Goal: Task Accomplishment & Management: Complete application form

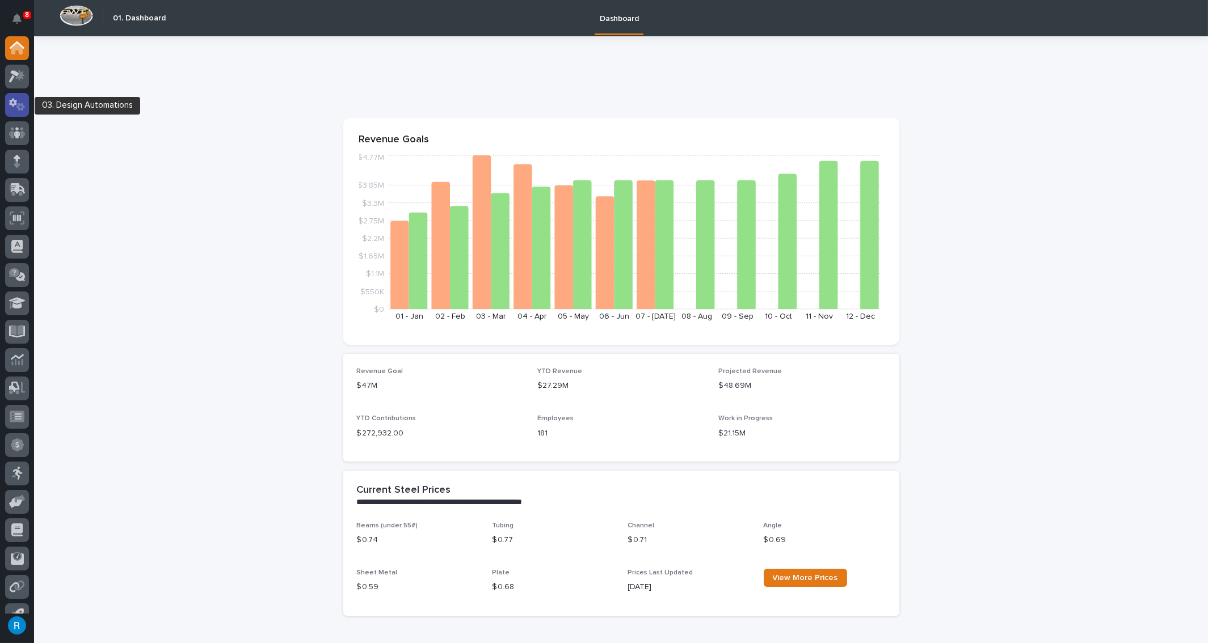
click at [12, 108] on icon at bounding box center [17, 104] width 16 height 13
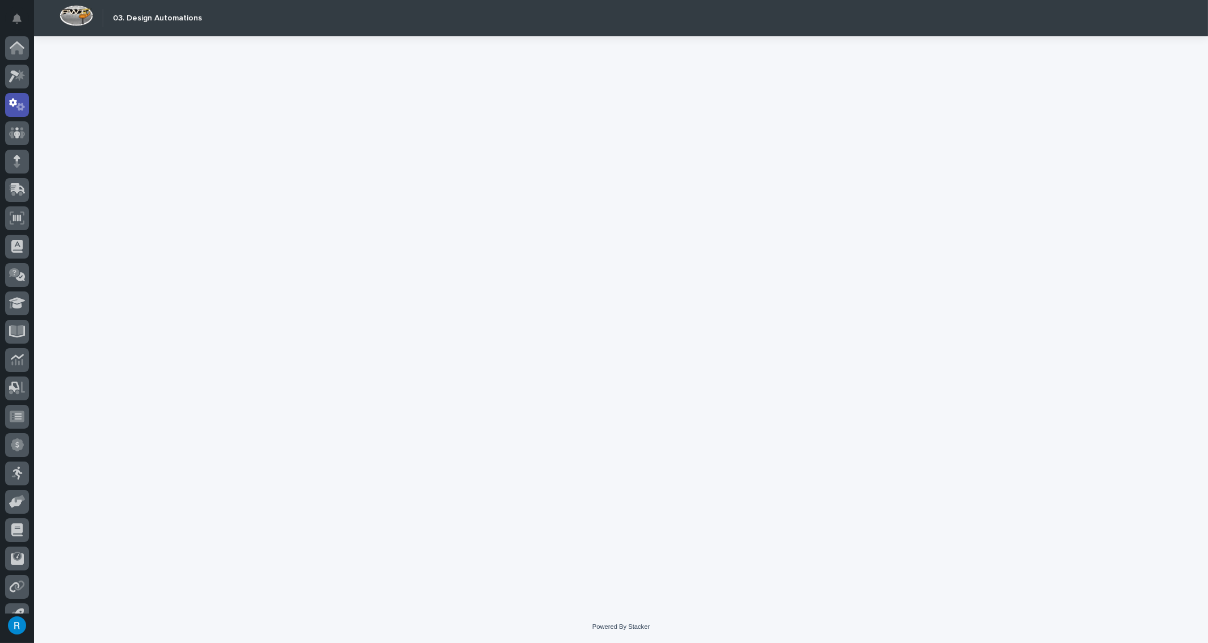
scroll to position [18, 0]
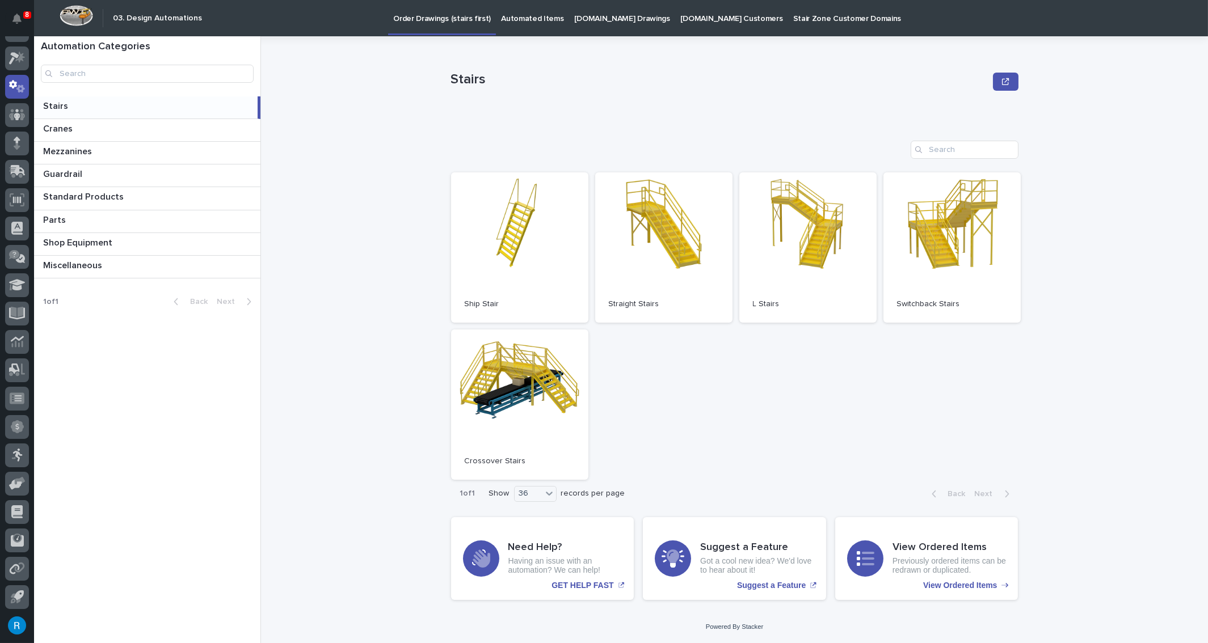
click at [584, 19] on p "[DOMAIN_NAME] Drawings" at bounding box center [622, 12] width 96 height 24
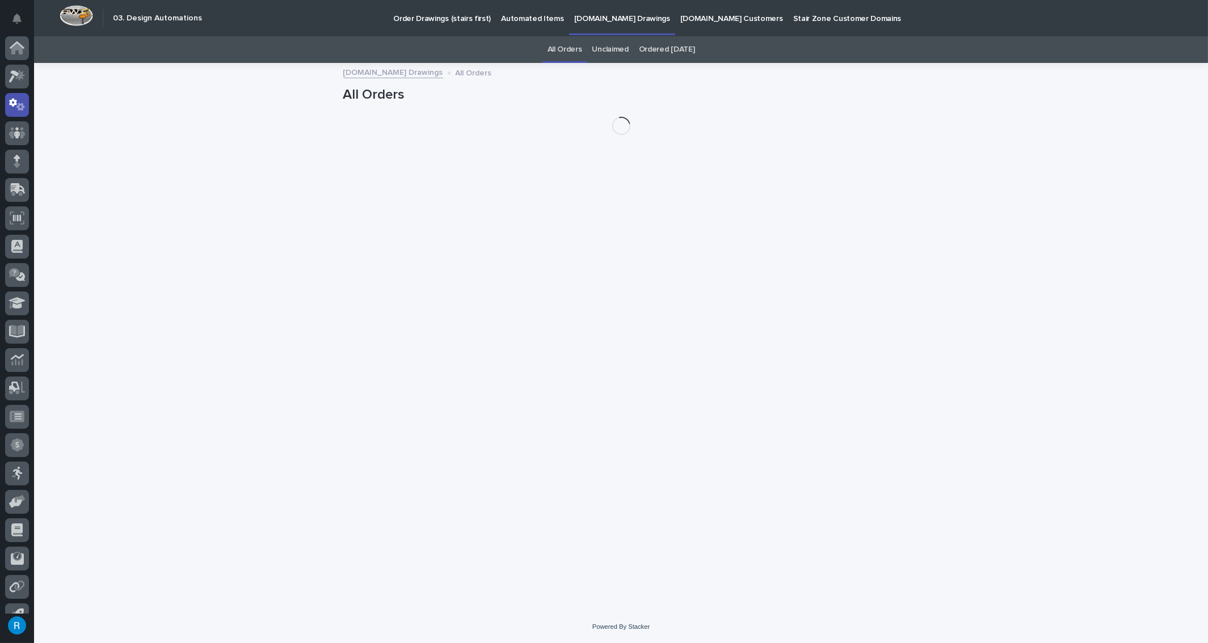
scroll to position [18, 0]
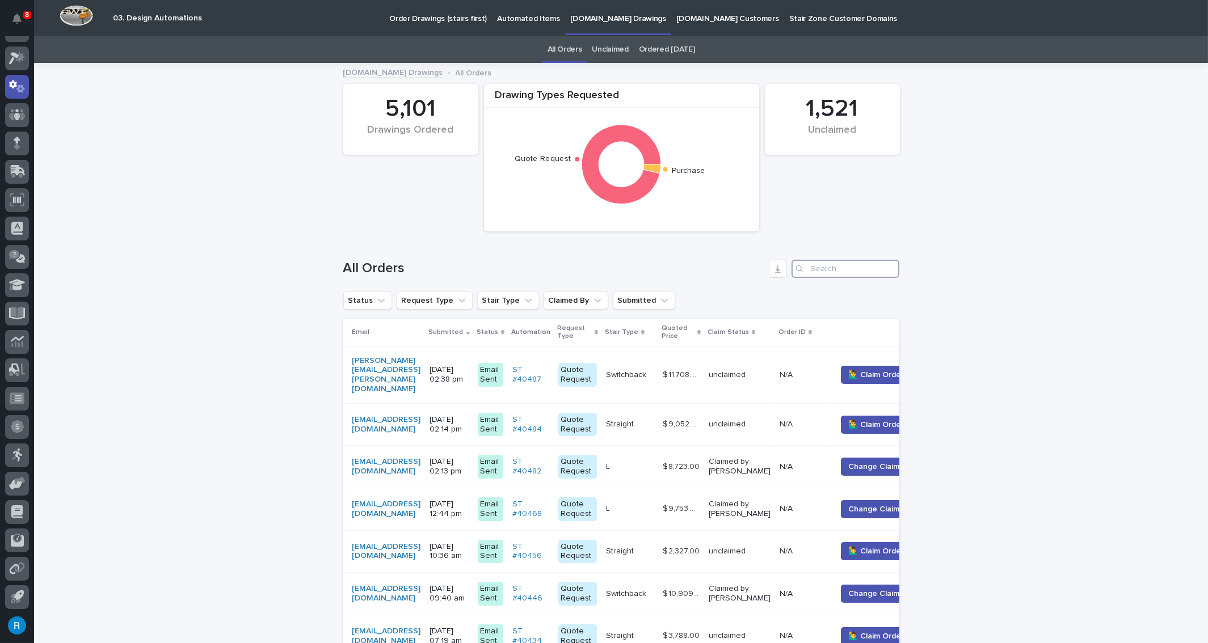
click at [816, 270] on input "Search" at bounding box center [845, 269] width 108 height 18
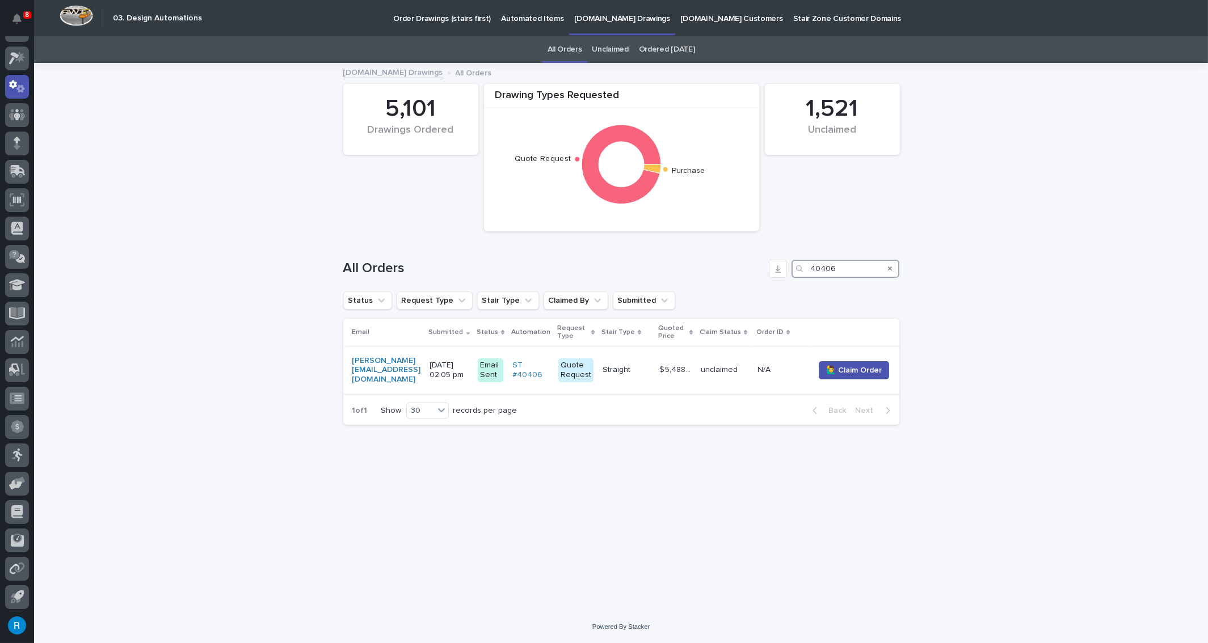
type input "40406"
click at [650, 373] on div "Straight Straight" at bounding box center [626, 370] width 48 height 19
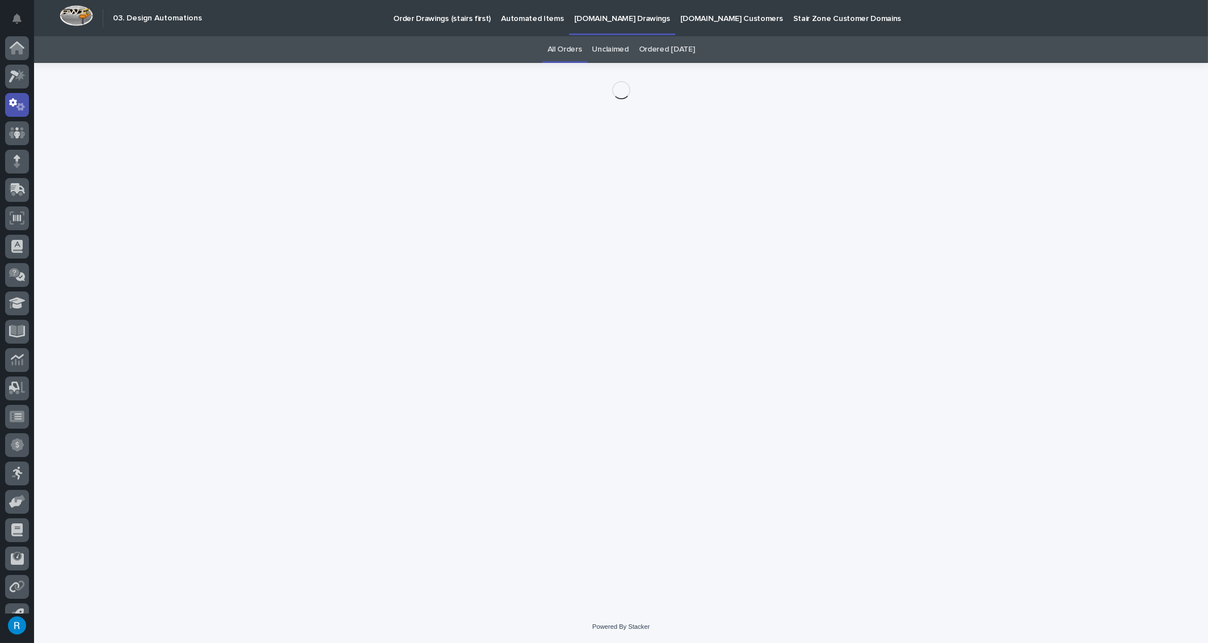
scroll to position [18, 0]
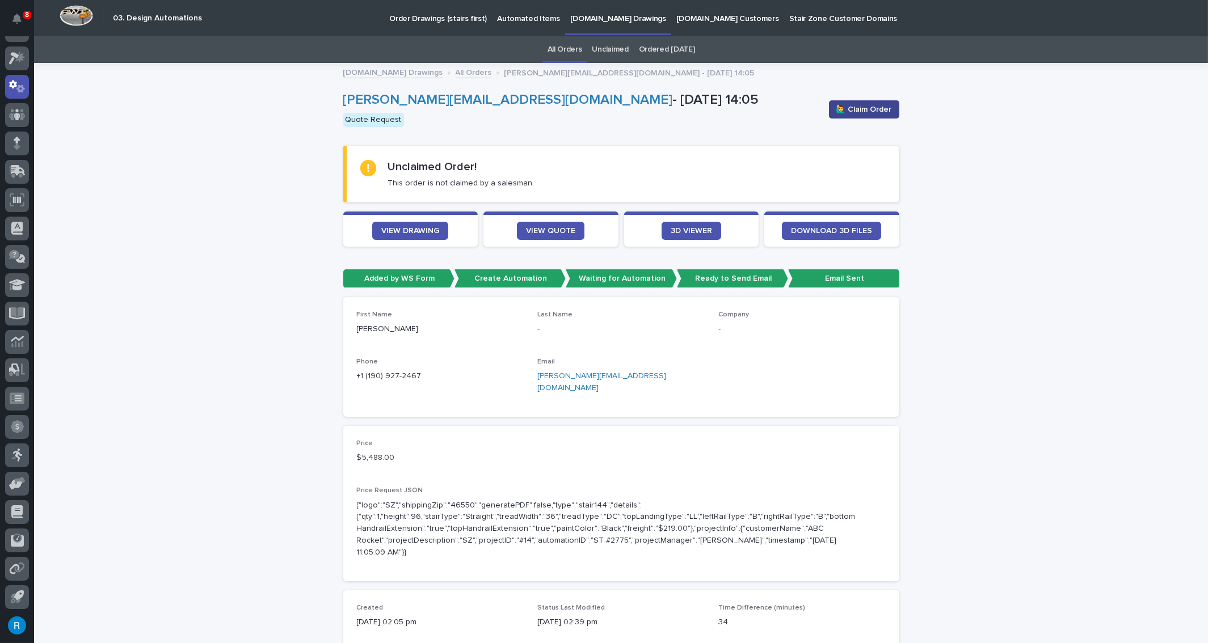
click at [862, 105] on span "🙋‍♂️ Claim Order" at bounding box center [864, 109] width 56 height 11
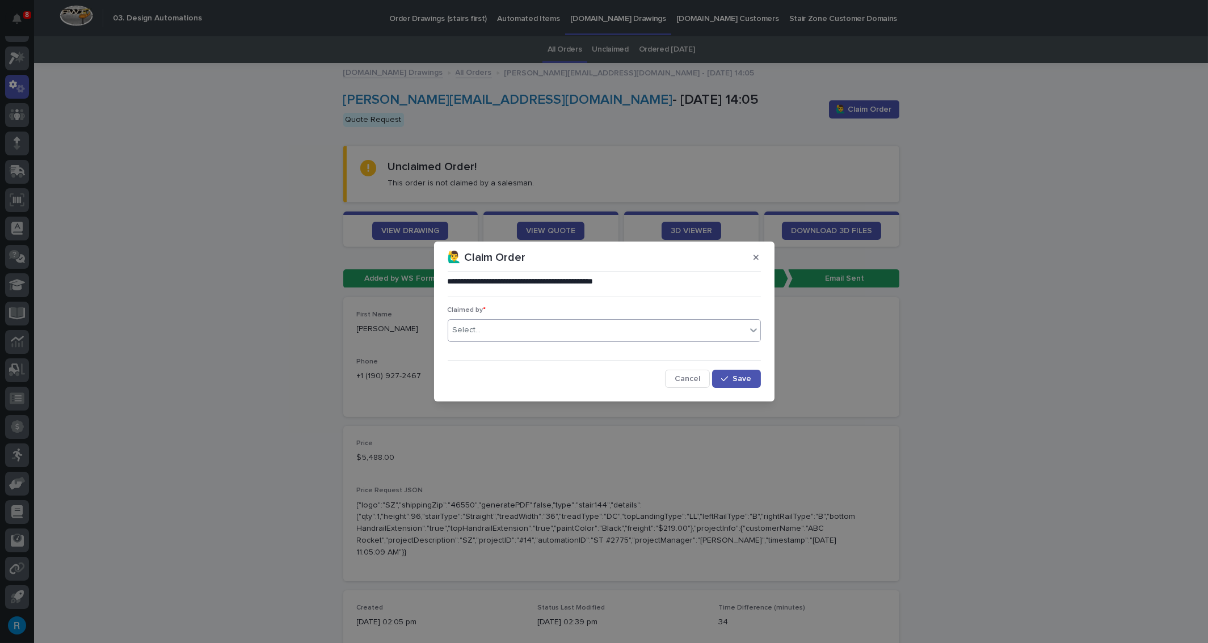
click at [459, 330] on div "Select..." at bounding box center [467, 330] width 28 height 12
type input "*****"
click at [479, 343] on div "[PERSON_NAME]" at bounding box center [604, 352] width 312 height 20
click at [746, 381] on span "Save" at bounding box center [742, 379] width 19 height 8
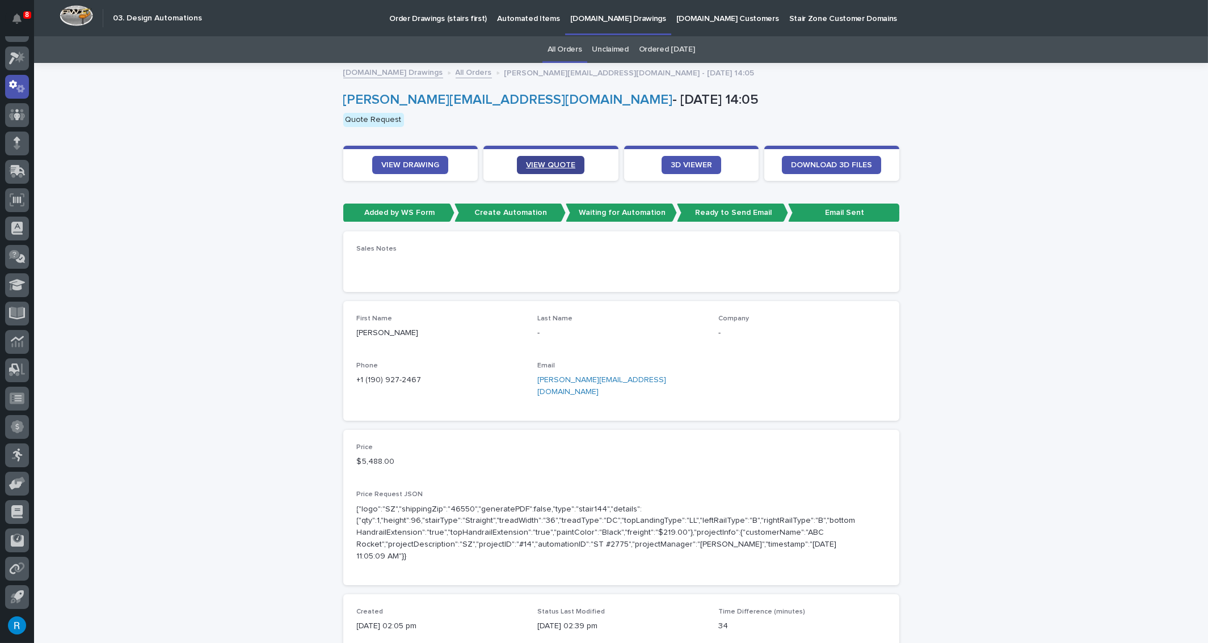
click at [540, 167] on span "VIEW QUOTE" at bounding box center [550, 165] width 49 height 8
click at [392, 163] on span "VIEW DRAWING" at bounding box center [410, 165] width 58 height 8
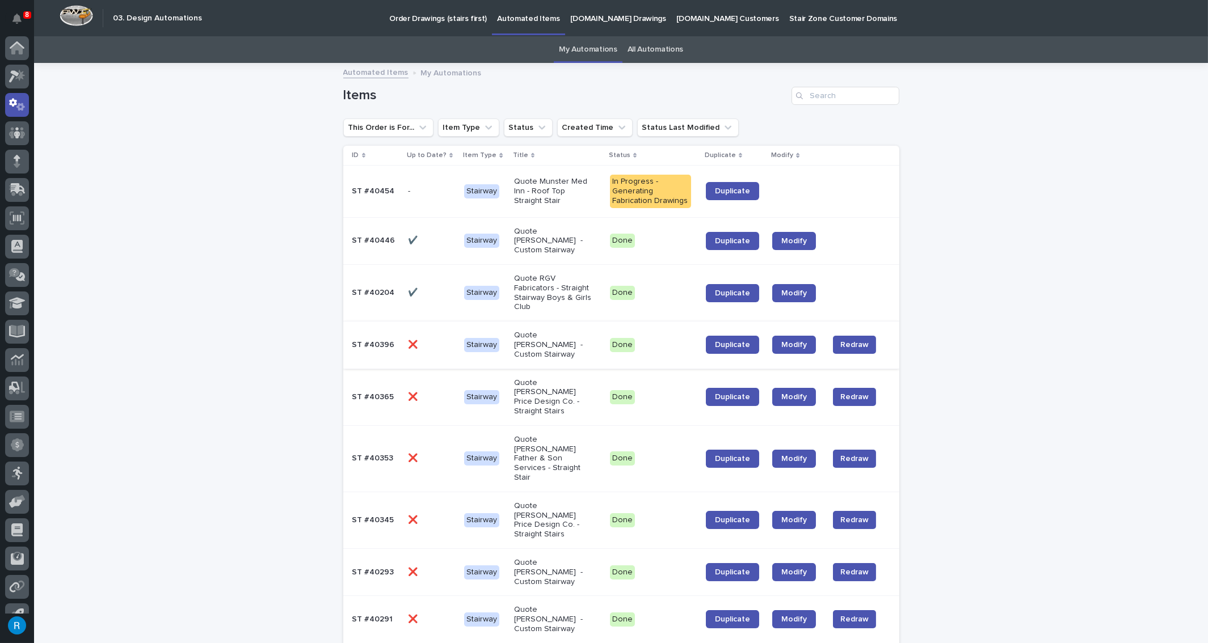
scroll to position [18, 0]
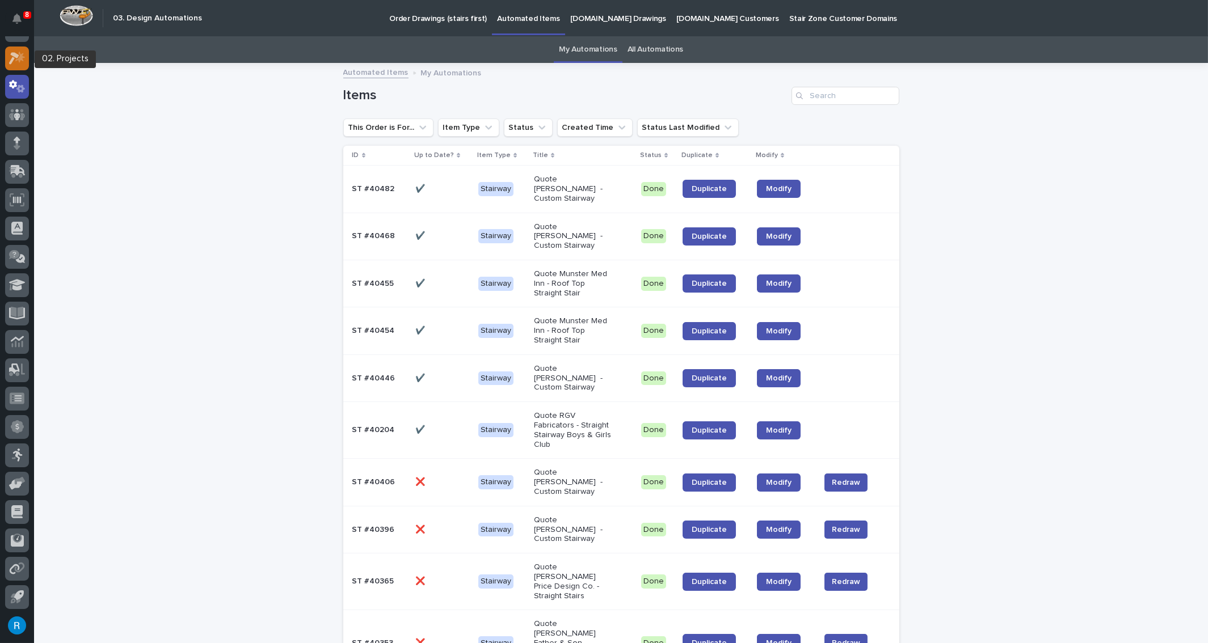
click at [19, 58] on icon at bounding box center [20, 57] width 10 height 11
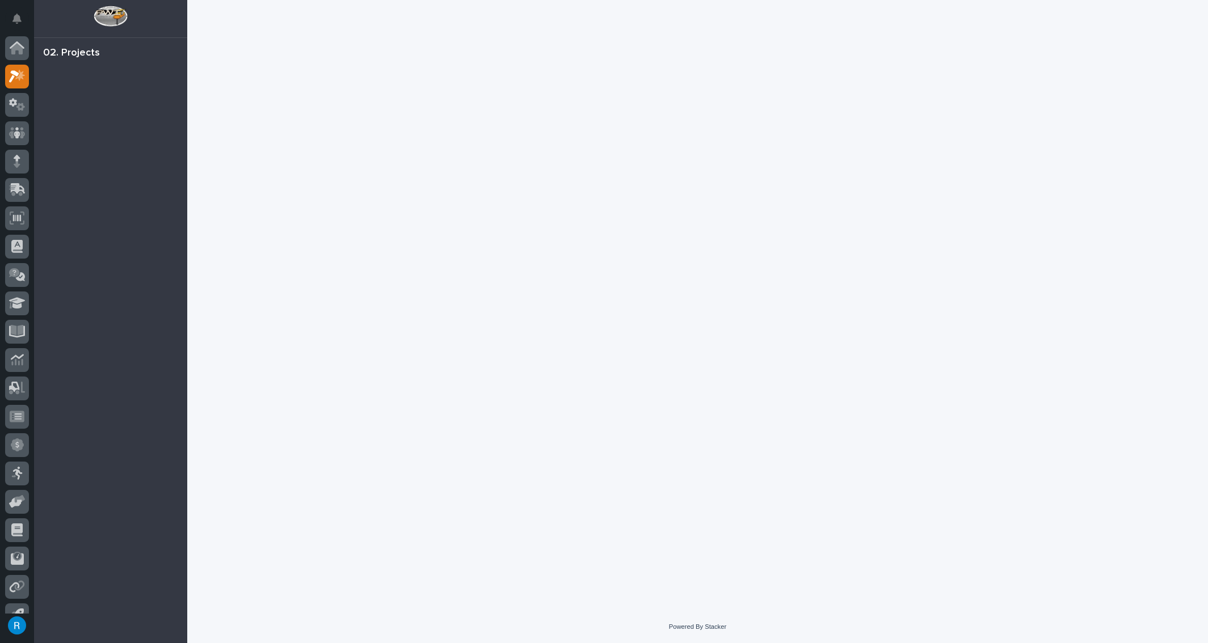
scroll to position [18, 0]
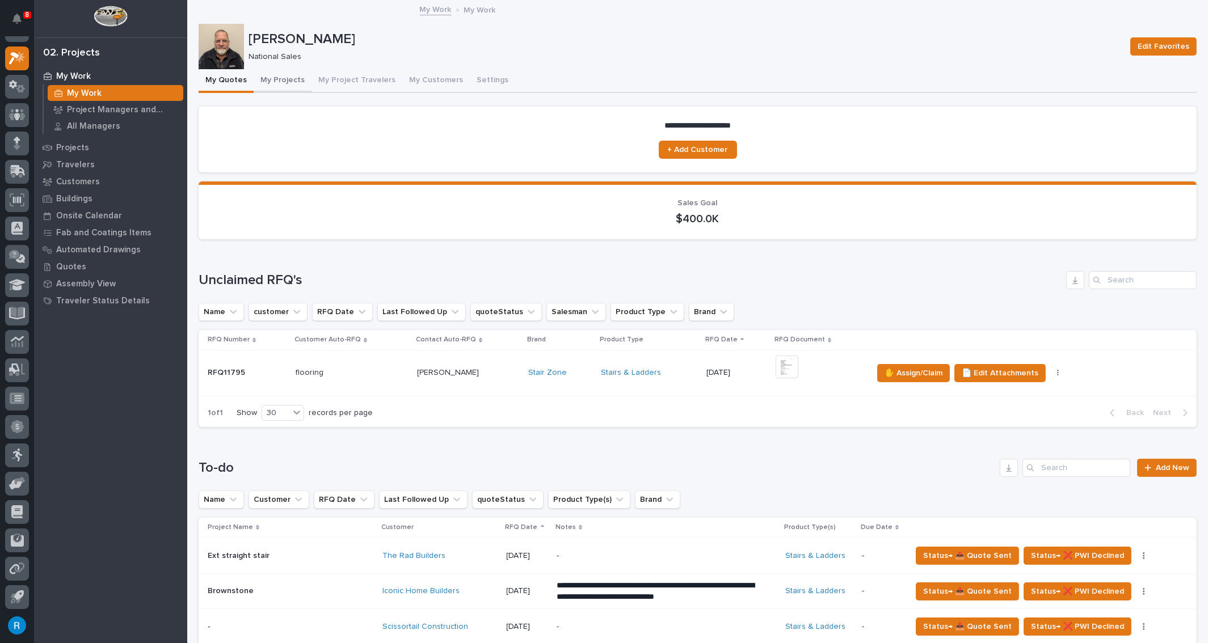
click at [278, 82] on button "My Projects" at bounding box center [283, 81] width 58 height 24
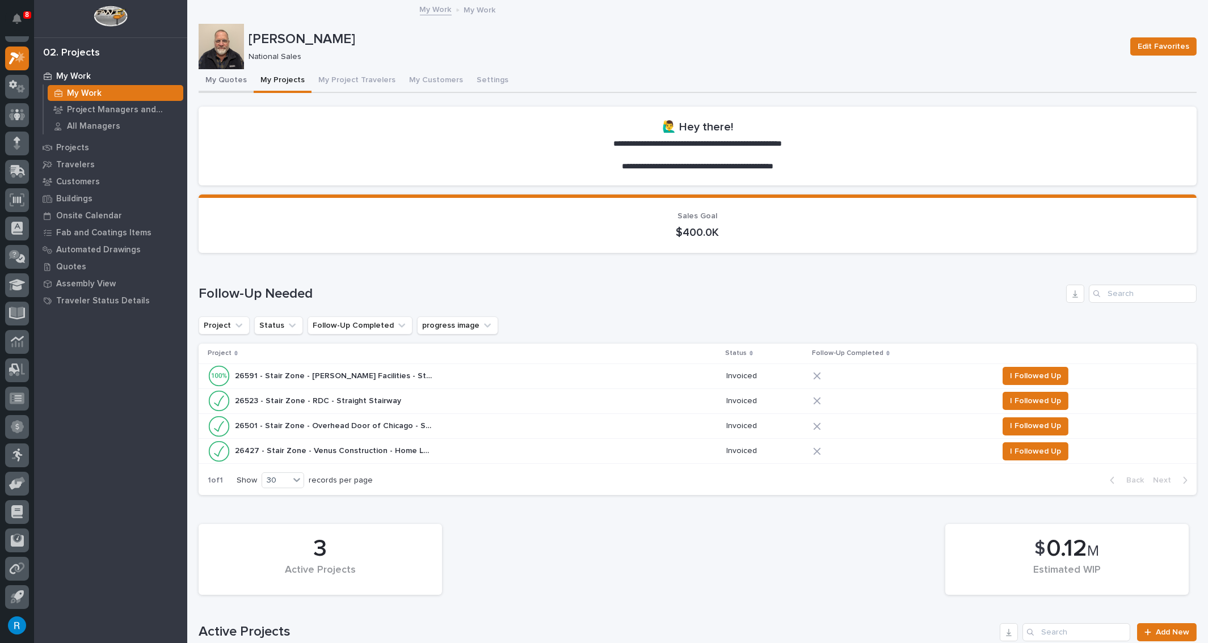
click at [219, 79] on button "My Quotes" at bounding box center [226, 81] width 55 height 24
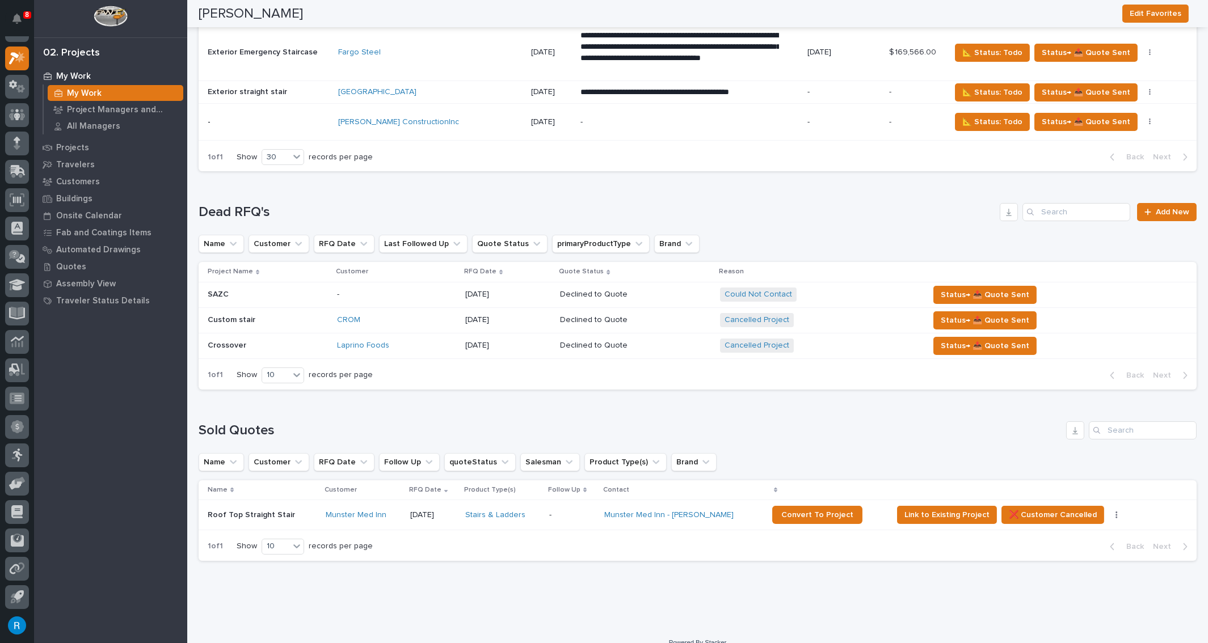
scroll to position [2182, 0]
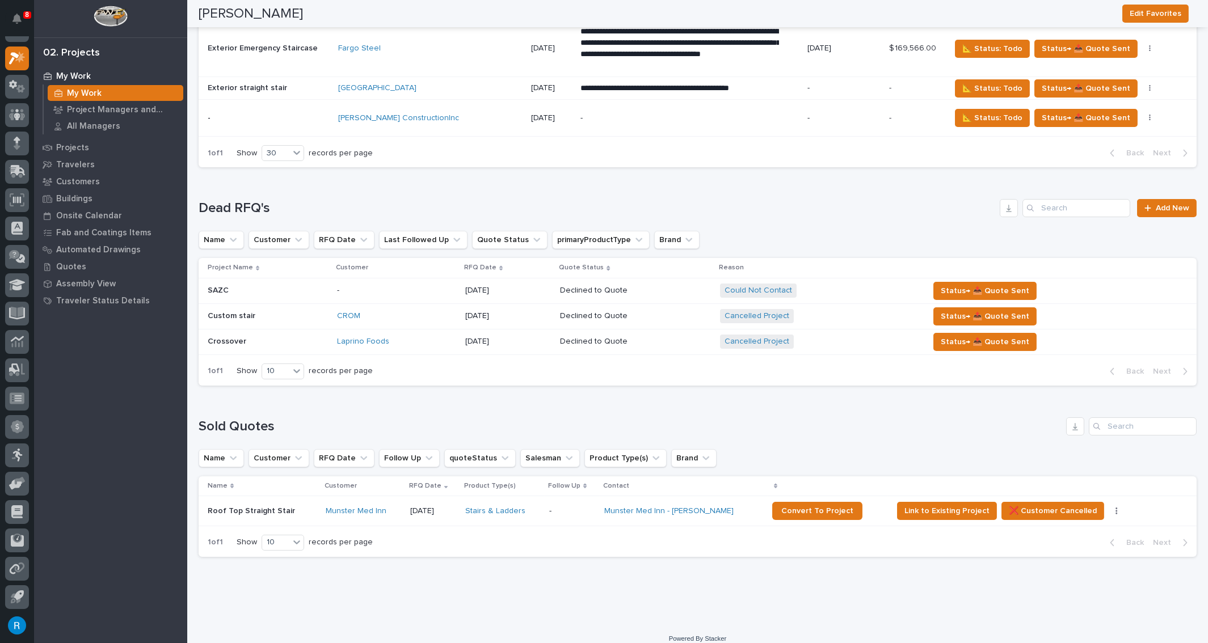
click at [744, 507] on div "Munster Med Inn - George Giolas" at bounding box center [683, 512] width 159 height 10
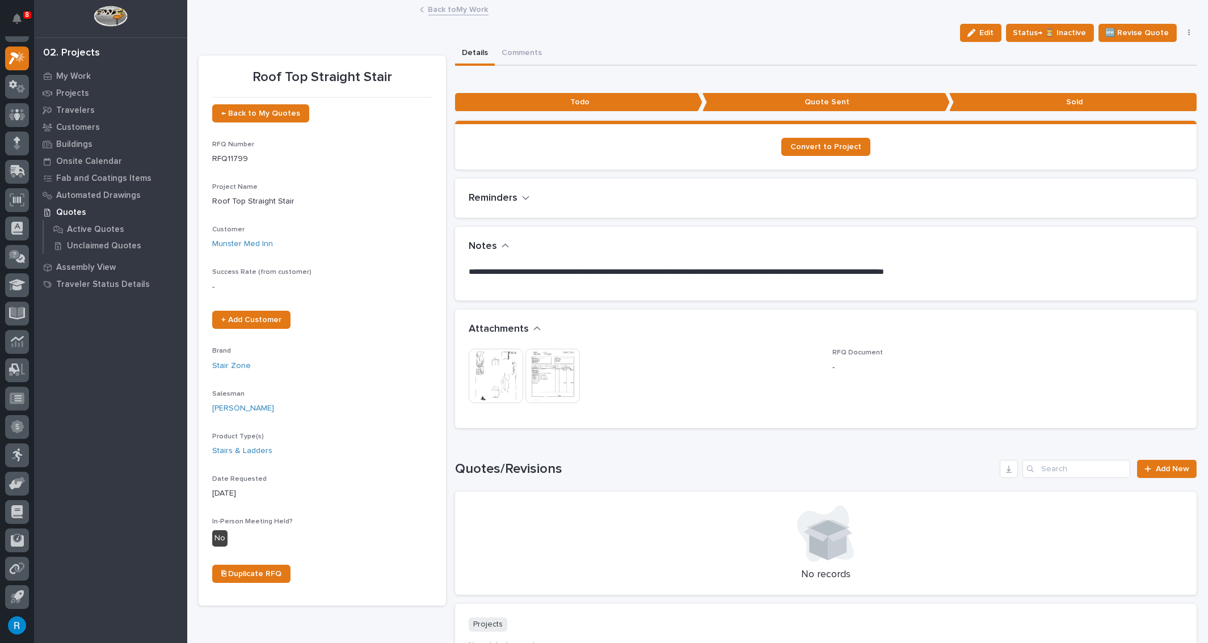
click at [440, 10] on link "Back to My Work" at bounding box center [458, 8] width 60 height 13
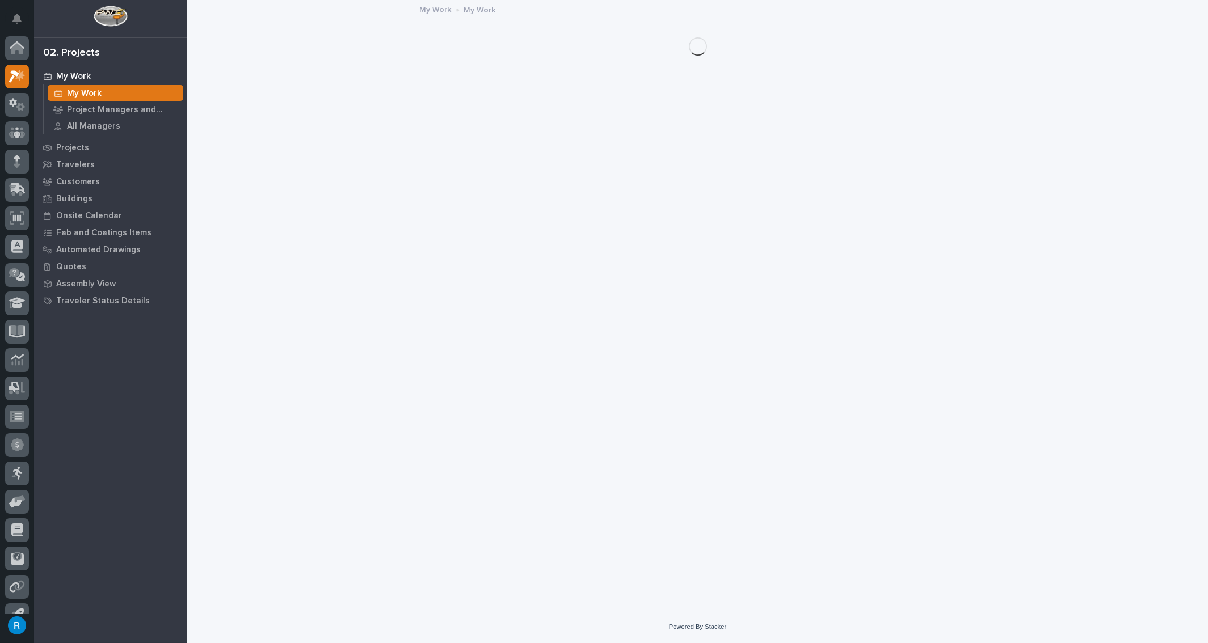
scroll to position [18, 0]
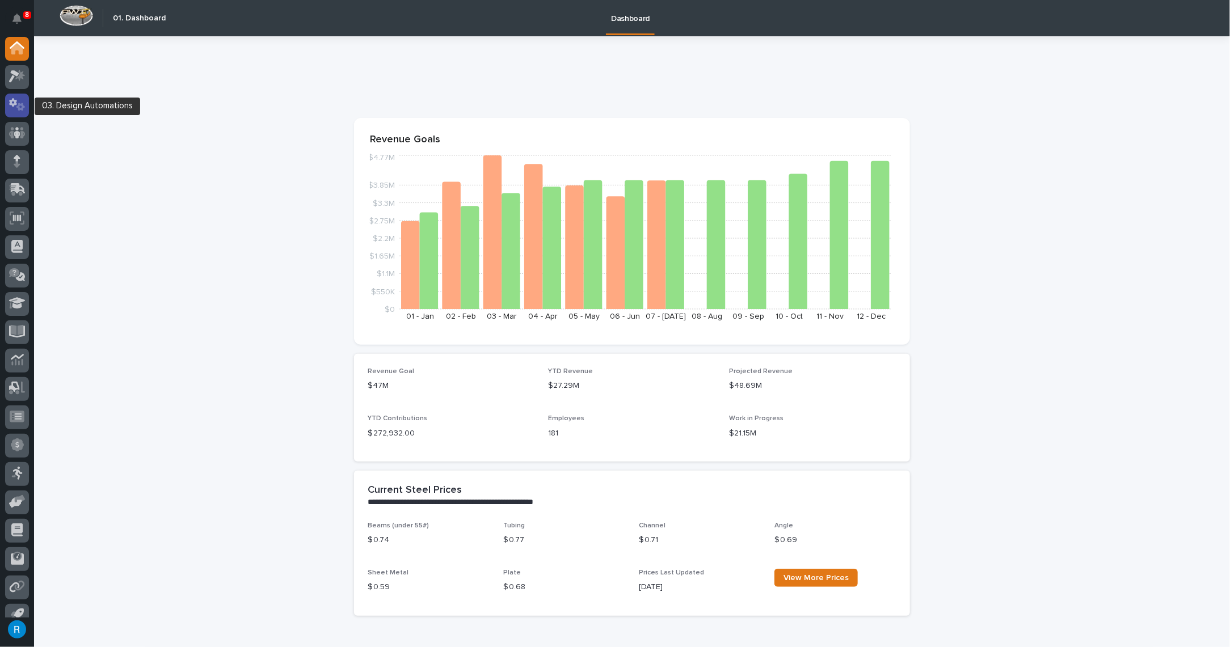
click at [14, 108] on icon at bounding box center [17, 104] width 16 height 13
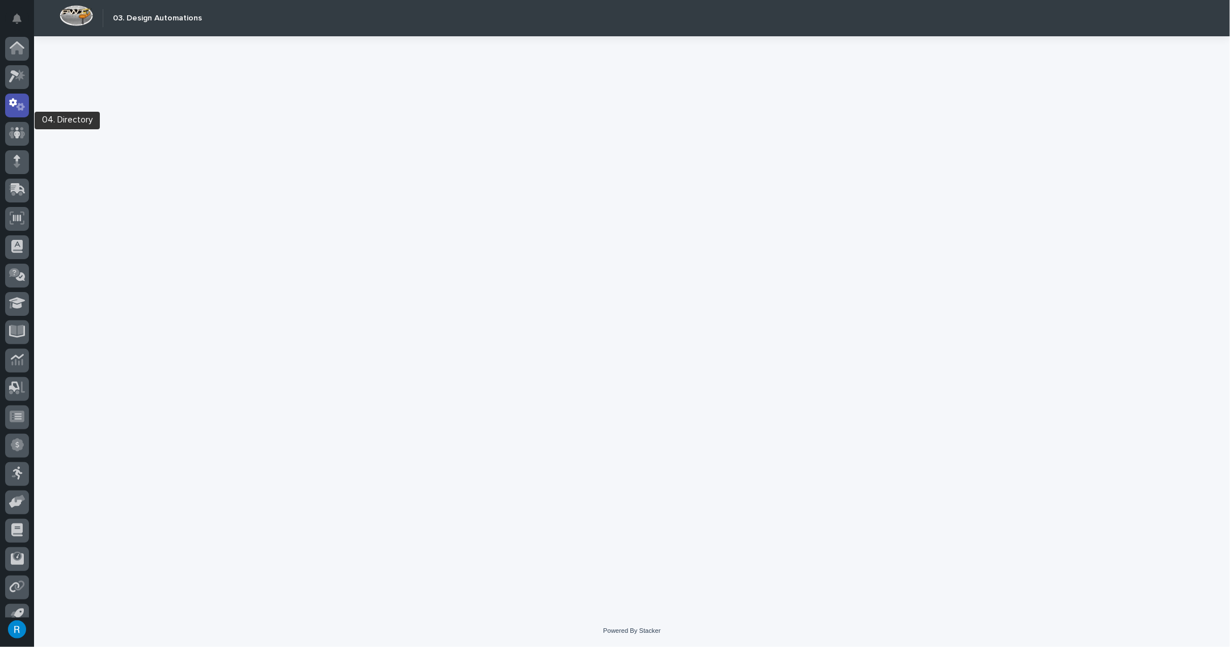
scroll to position [14, 0]
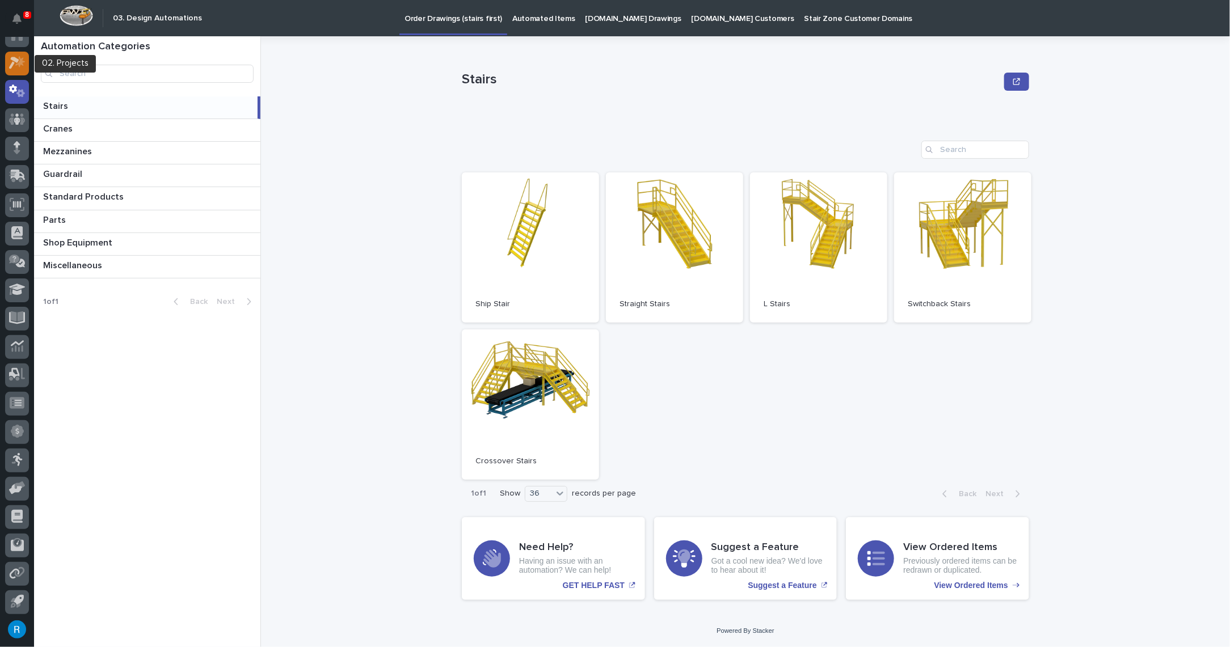
click at [20, 66] on icon at bounding box center [17, 62] width 16 height 13
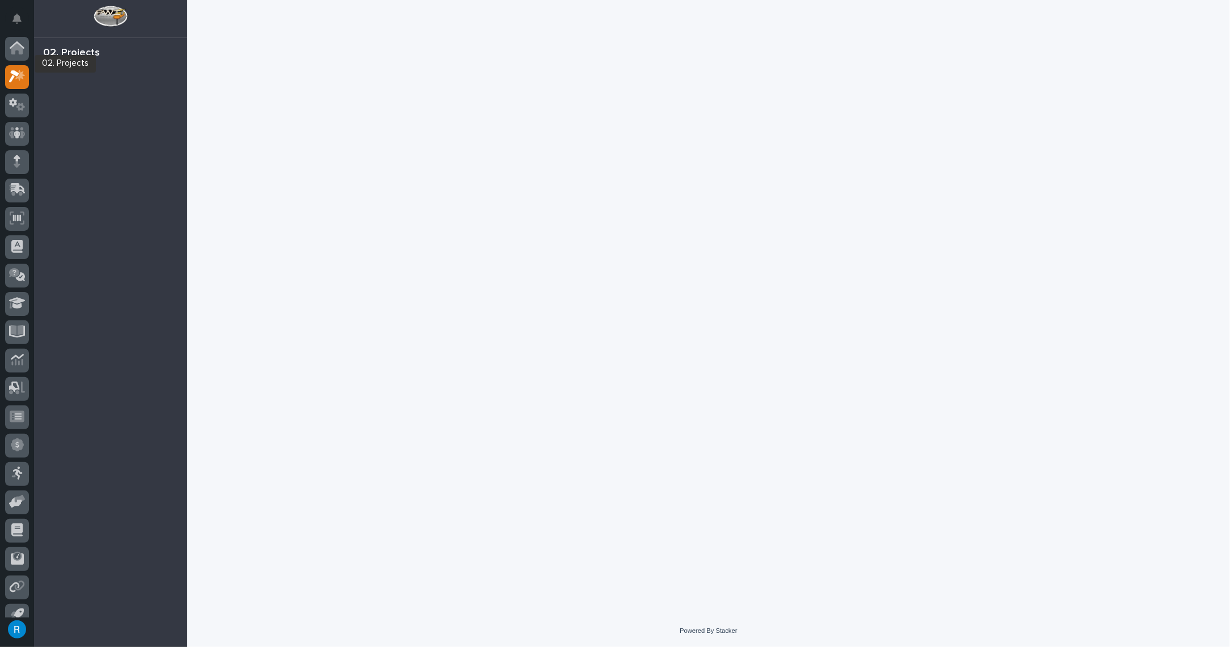
scroll to position [14, 0]
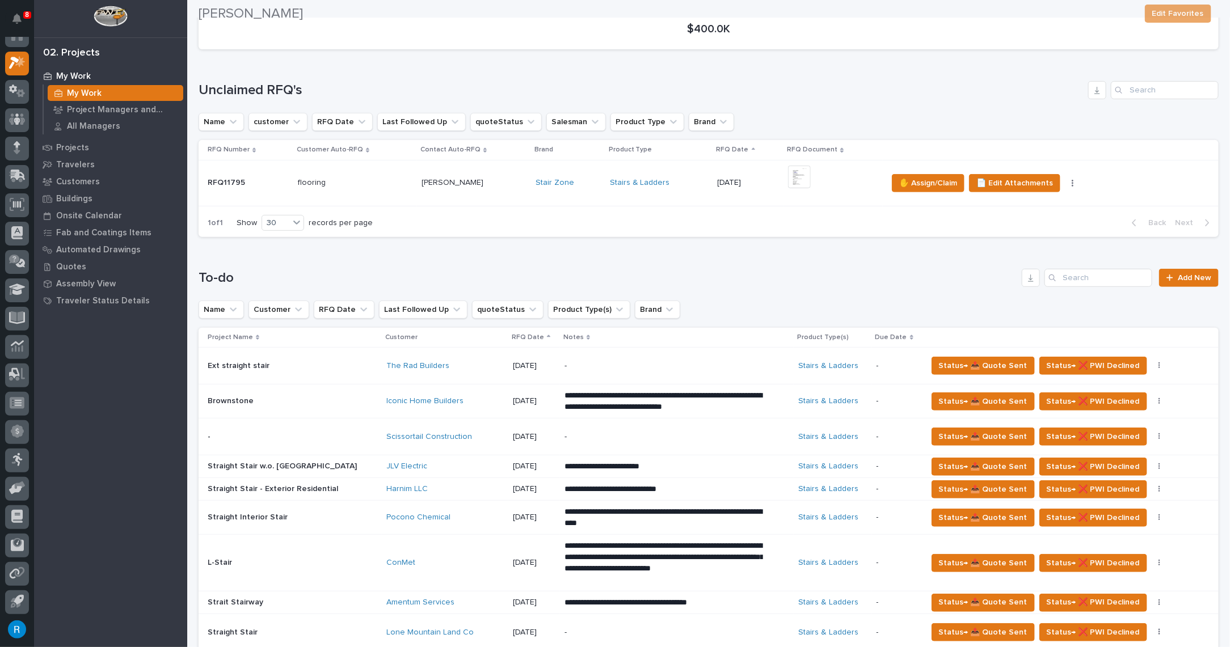
scroll to position [722, 0]
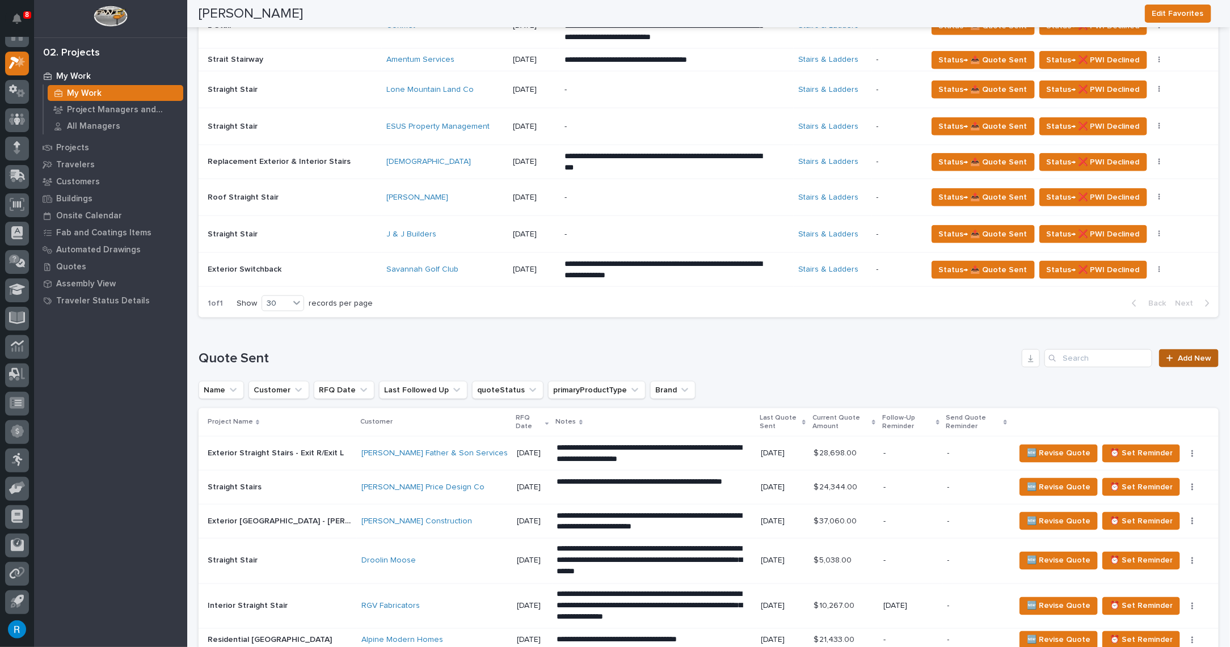
click at [1184, 362] on span "Add New" at bounding box center [1194, 359] width 33 height 8
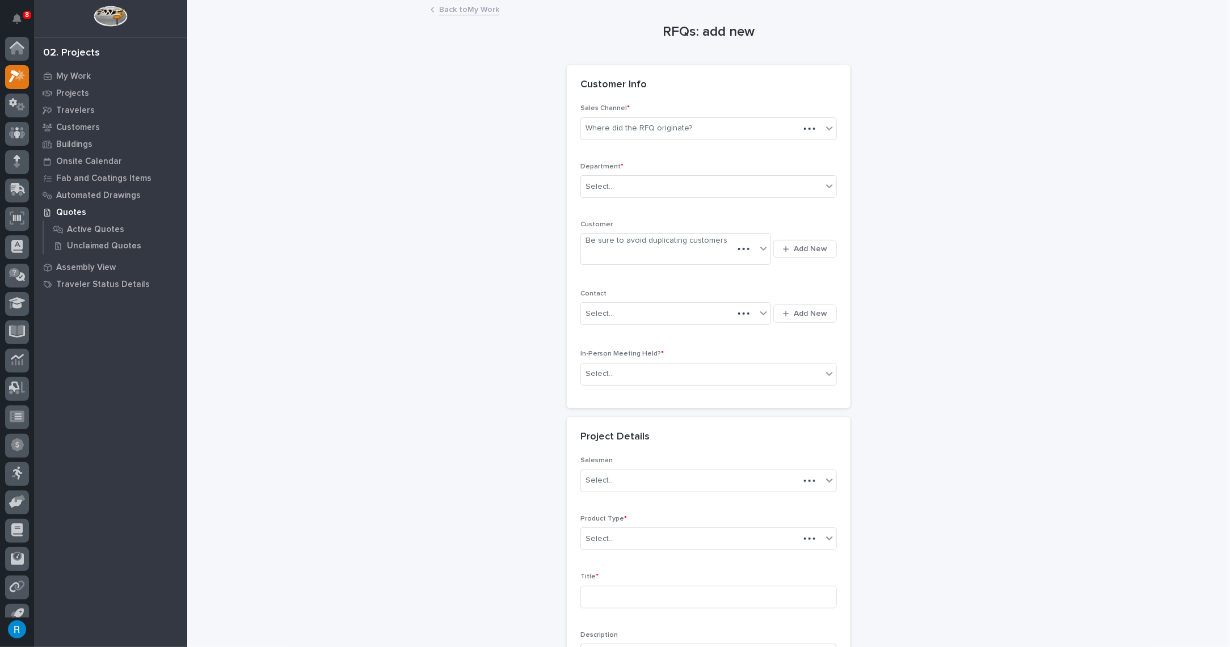
scroll to position [14, 0]
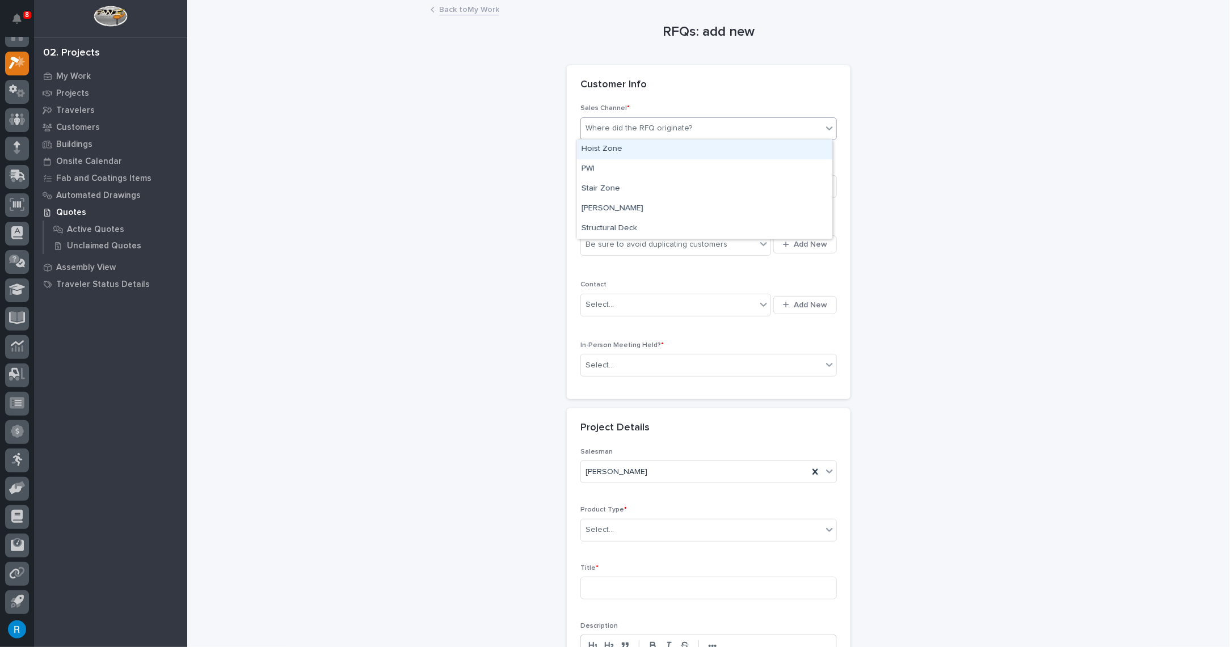
click at [707, 130] on div "Where did the RFQ originate?" at bounding box center [701, 128] width 241 height 19
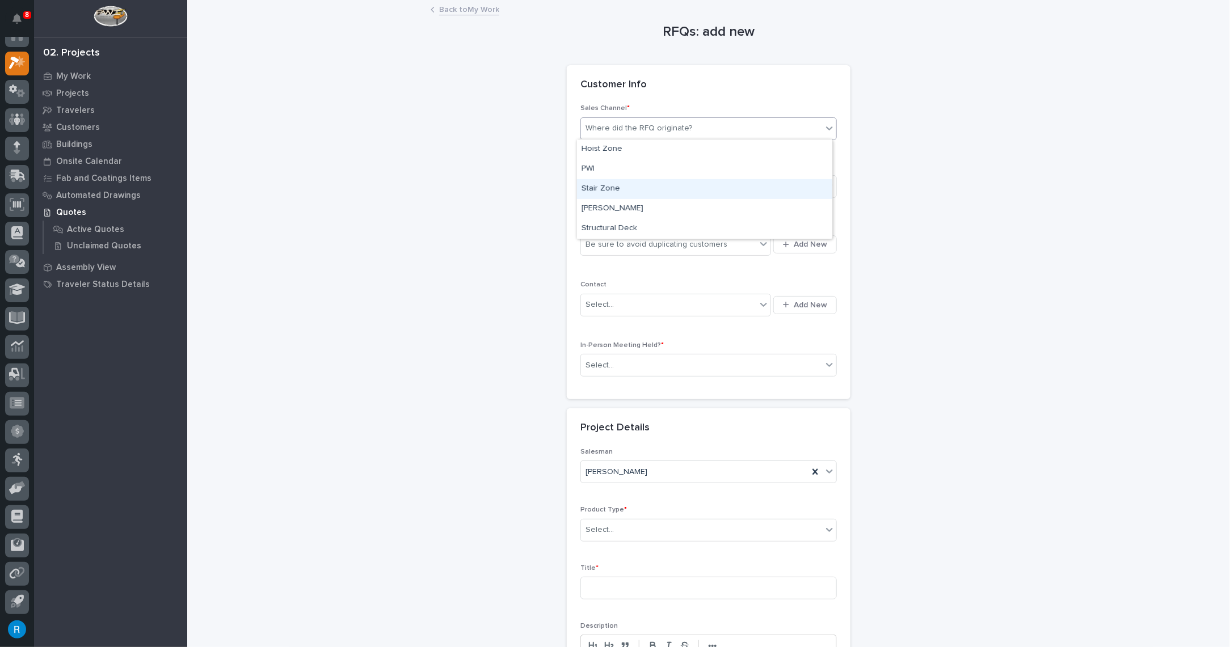
click at [604, 188] on div "Stair Zone" at bounding box center [704, 189] width 255 height 20
click at [608, 185] on div "Select..." at bounding box center [599, 187] width 28 height 12
click at [597, 210] on span "National Sales" at bounding box center [609, 206] width 57 height 12
click at [740, 244] on div "Be sure to avoid duplicating customers" at bounding box center [668, 244] width 175 height 19
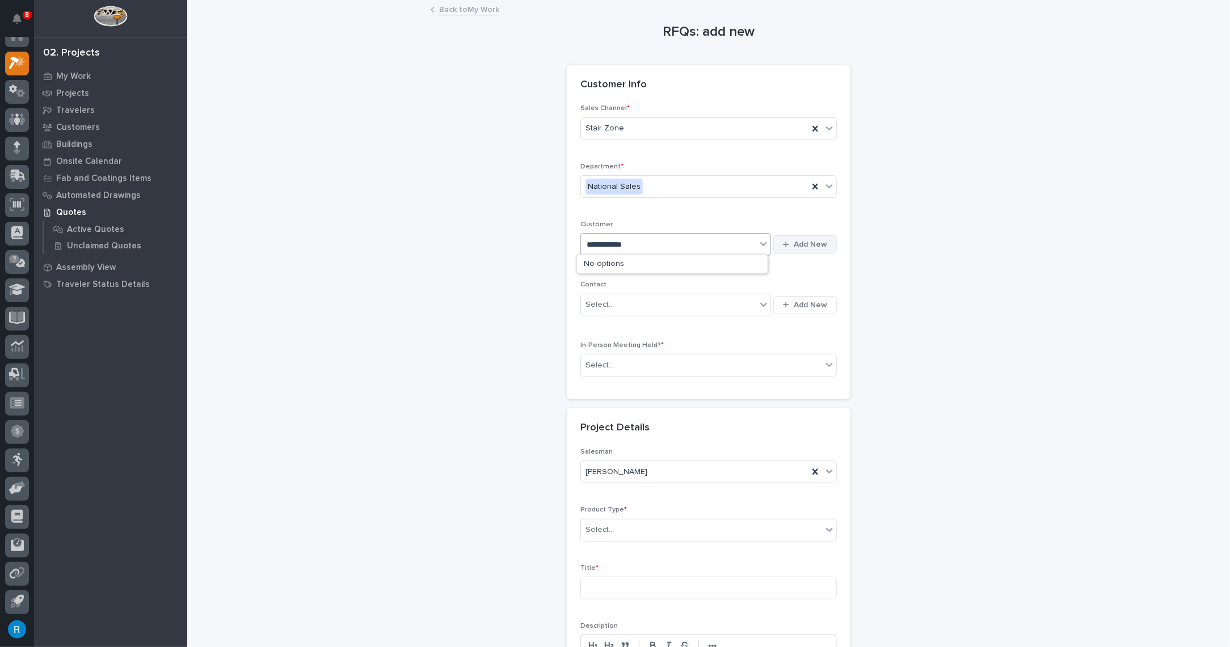
type input "**********"
click at [805, 246] on span "Add New" at bounding box center [810, 244] width 33 height 10
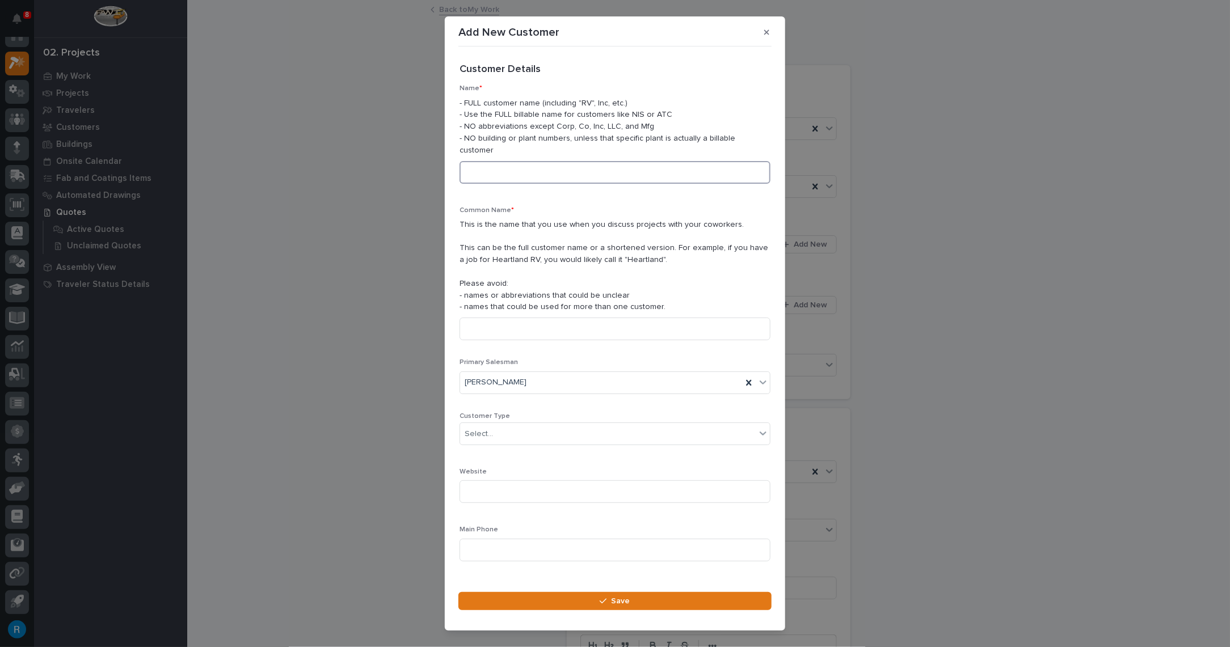
click at [470, 162] on input at bounding box center [614, 172] width 311 height 23
drag, startPoint x: 549, startPoint y: 164, endPoint x: 391, endPoint y: 153, distance: 158.1
click at [389, 150] on div "Add New Customer Loading... Saving… Loading... Saving… Loading... Saving… Custo…" at bounding box center [615, 323] width 1230 height 647
type input "American Jet Center"
click at [469, 318] on input at bounding box center [614, 329] width 311 height 23
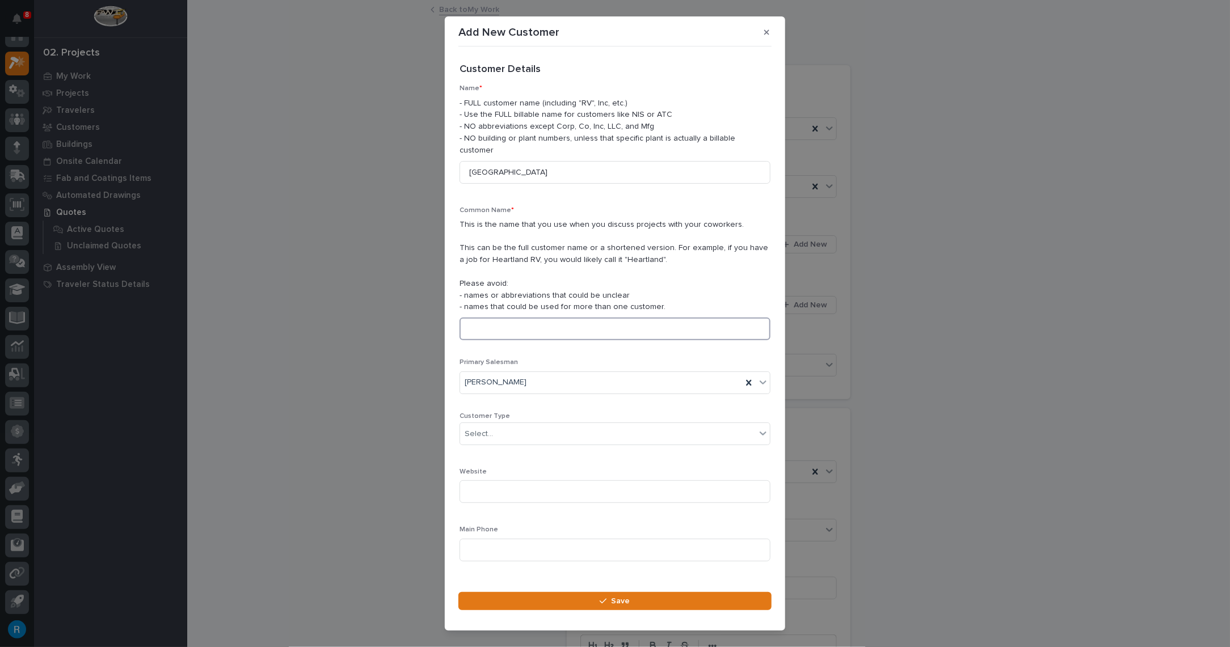
paste input "American Jet Center"
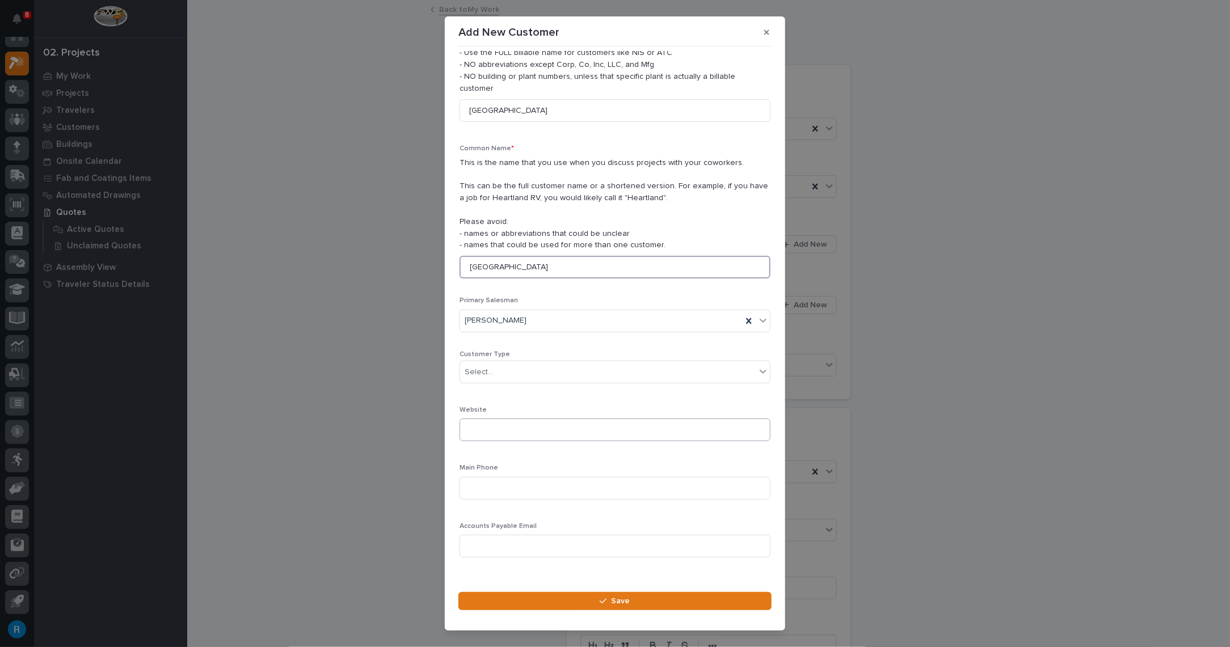
scroll to position [62, 0]
type input "American Jet Center"
click at [509, 362] on div "Select..." at bounding box center [608, 371] width 296 height 19
click at [484, 397] on div "End User" at bounding box center [611, 400] width 302 height 20
click at [475, 478] on input at bounding box center [614, 487] width 311 height 23
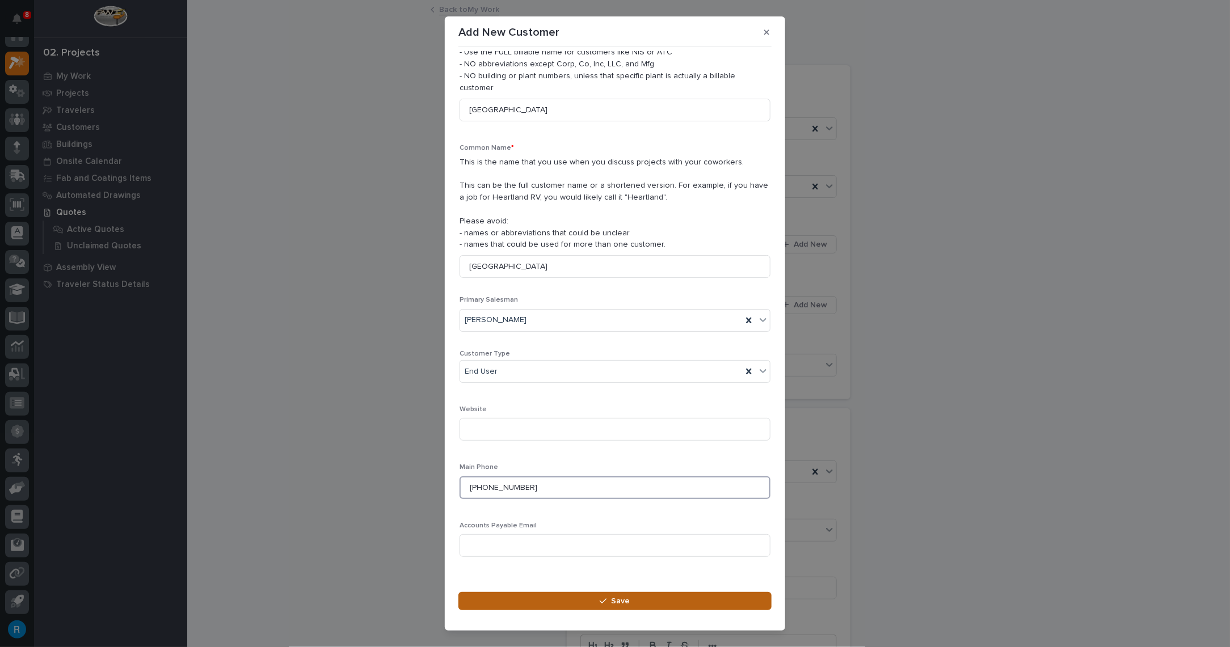
type input "909-272-4677"
click at [622, 601] on span "Save" at bounding box center [620, 601] width 19 height 10
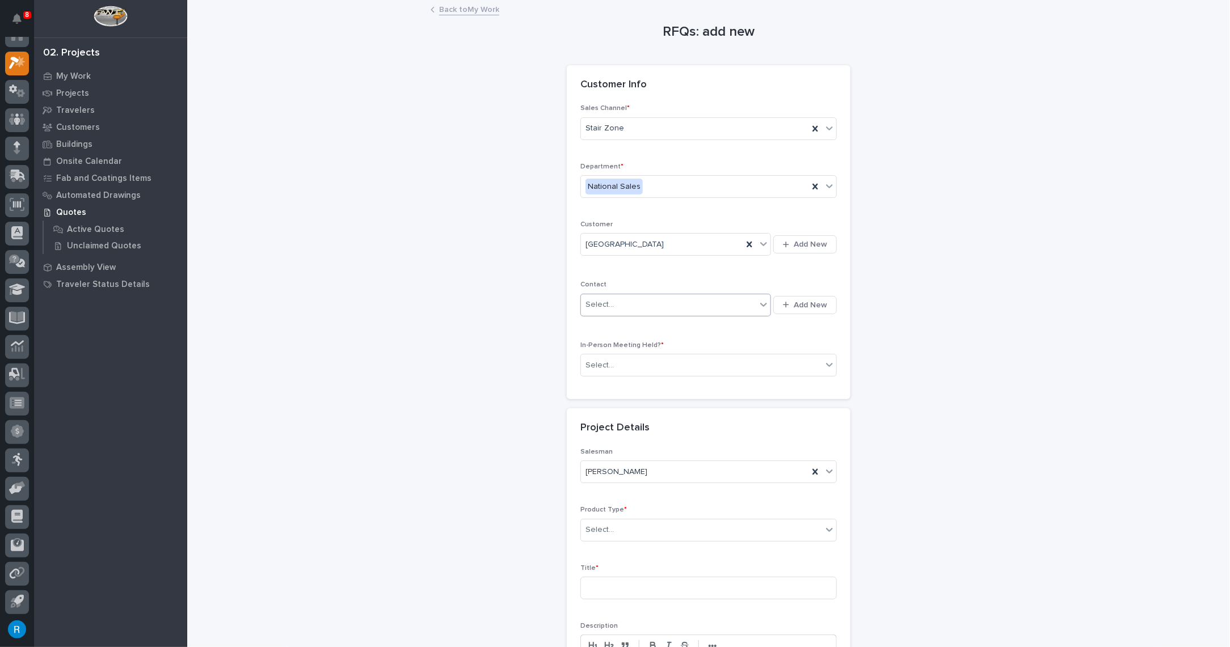
click at [618, 302] on div "Select..." at bounding box center [668, 305] width 175 height 19
click at [807, 304] on span "Add New" at bounding box center [810, 305] width 33 height 10
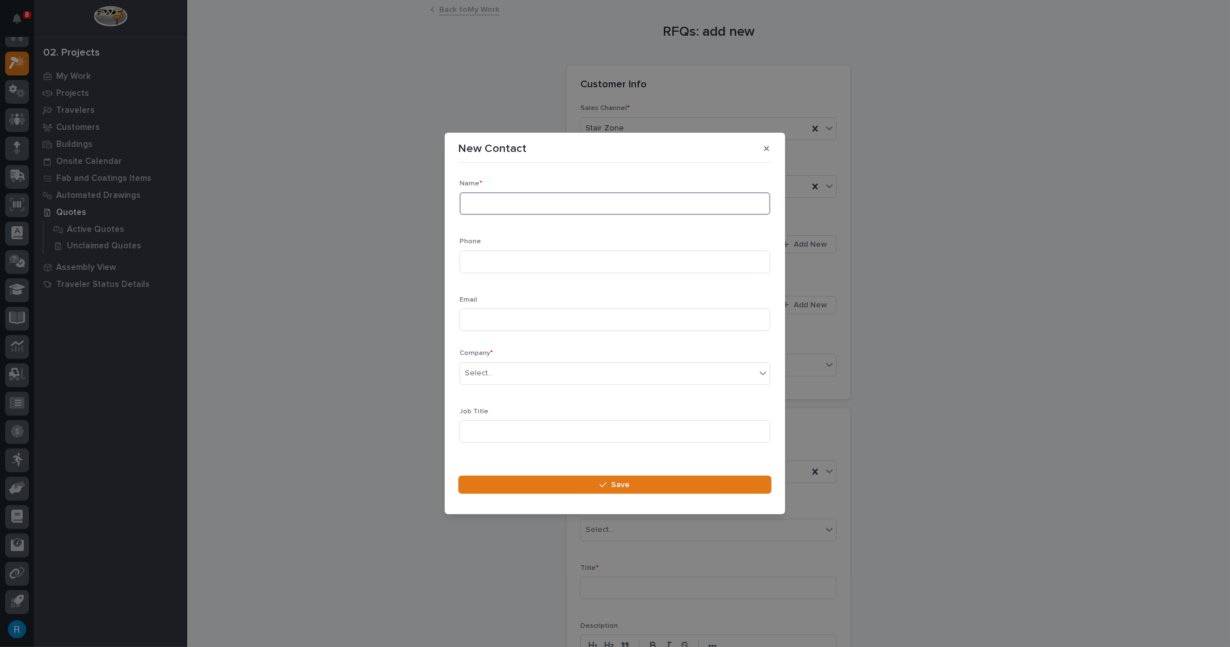
click at [475, 204] on input at bounding box center [614, 203] width 311 height 23
type input "Josh Dramitinos"
click at [484, 265] on input at bounding box center [614, 262] width 311 height 23
type input "909-272-4677"
type input "[PERSON_NAME][EMAIL_ADDRESS][DOMAIN_NAME]"
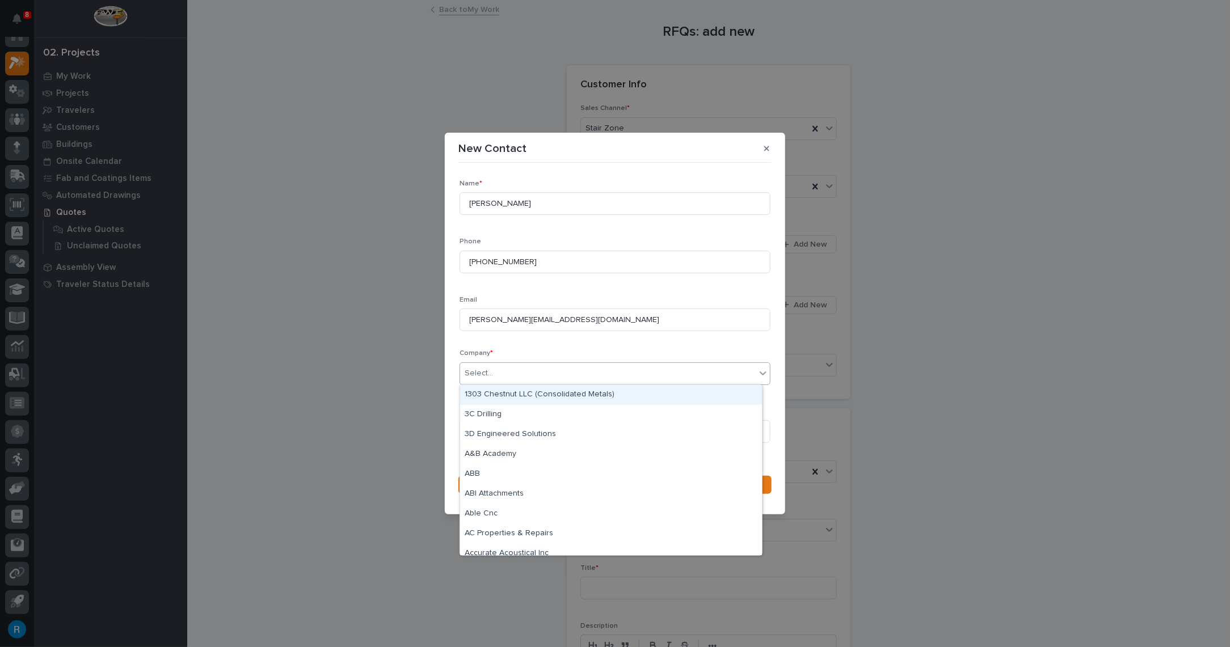
click at [710, 378] on div "Select..." at bounding box center [608, 373] width 296 height 19
click at [512, 369] on div "Select..." at bounding box center [608, 373] width 296 height 19
type input "********"
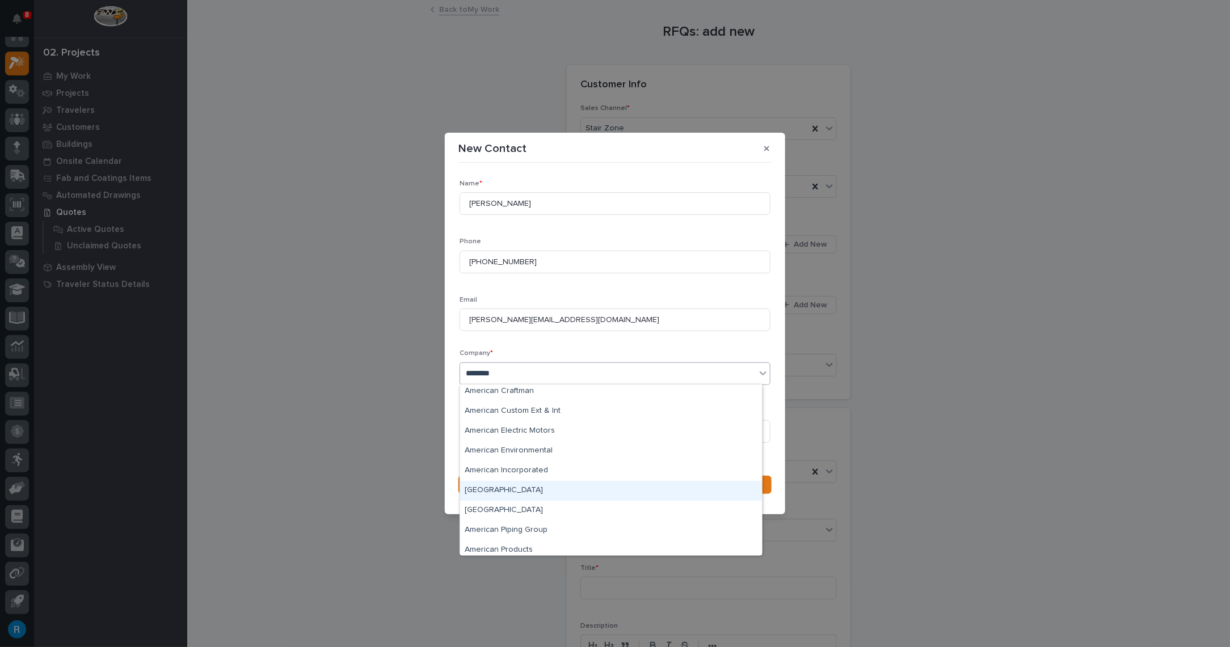
click at [500, 486] on div "American Jet Center" at bounding box center [611, 491] width 302 height 20
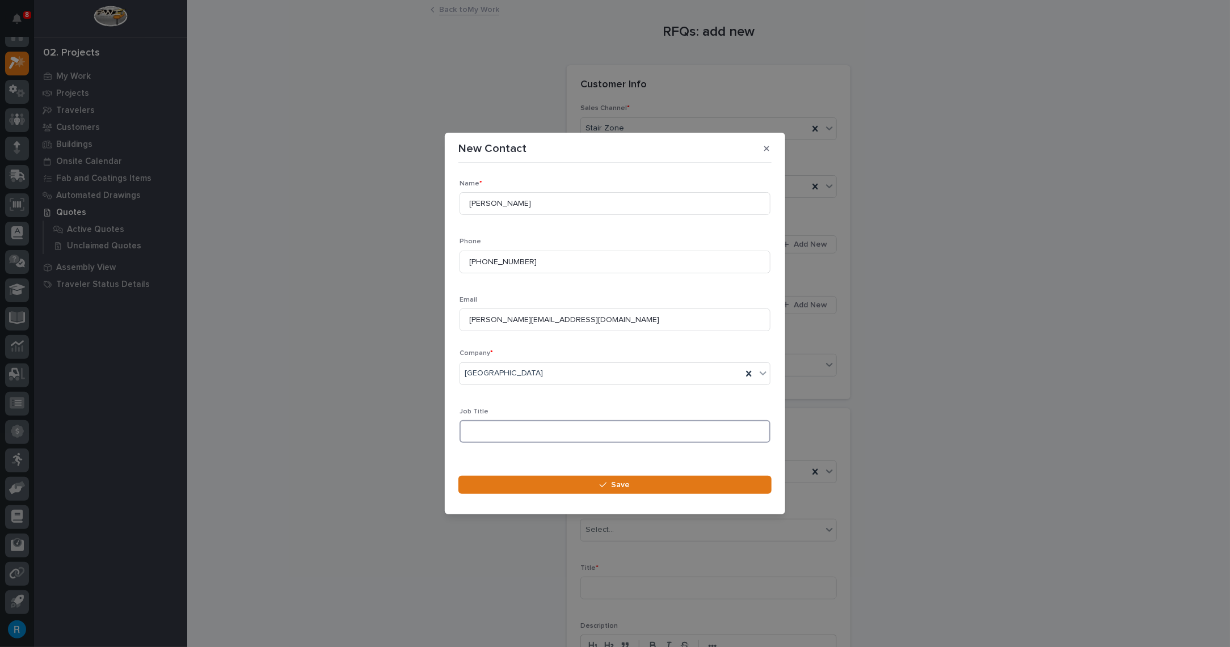
click at [486, 428] on input at bounding box center [614, 431] width 311 height 23
click at [610, 483] on div "button" at bounding box center [605, 485] width 11 height 8
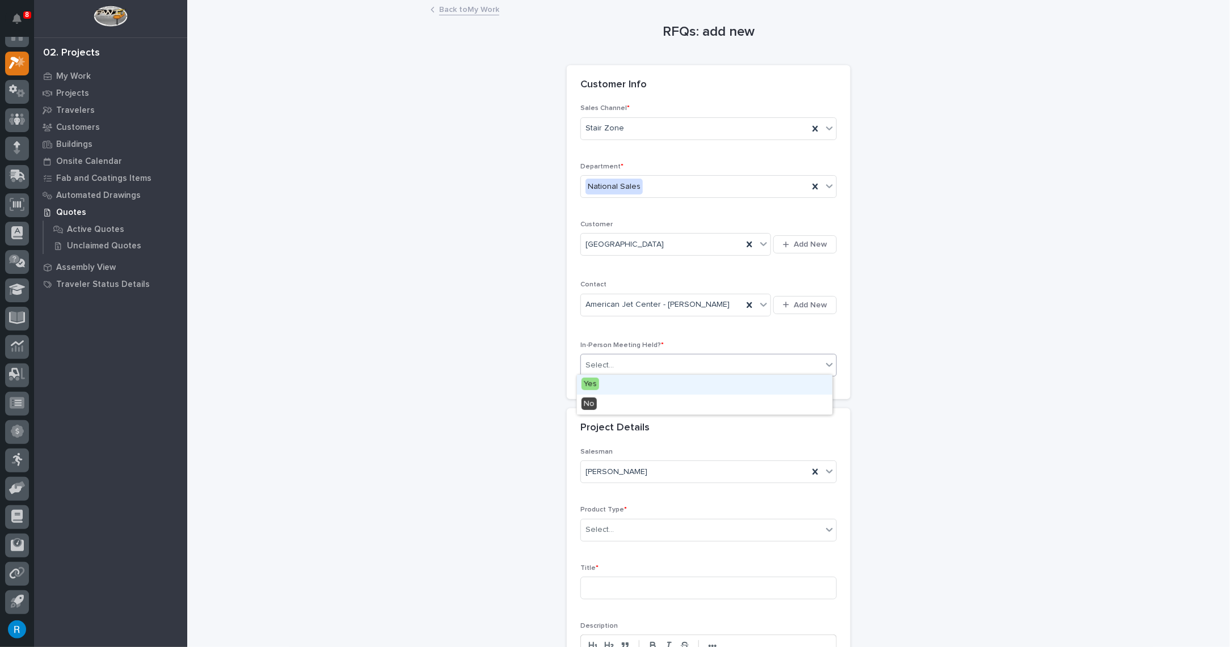
click at [626, 366] on div "Select..." at bounding box center [701, 365] width 241 height 19
click at [588, 403] on span "No" at bounding box center [588, 404] width 15 height 12
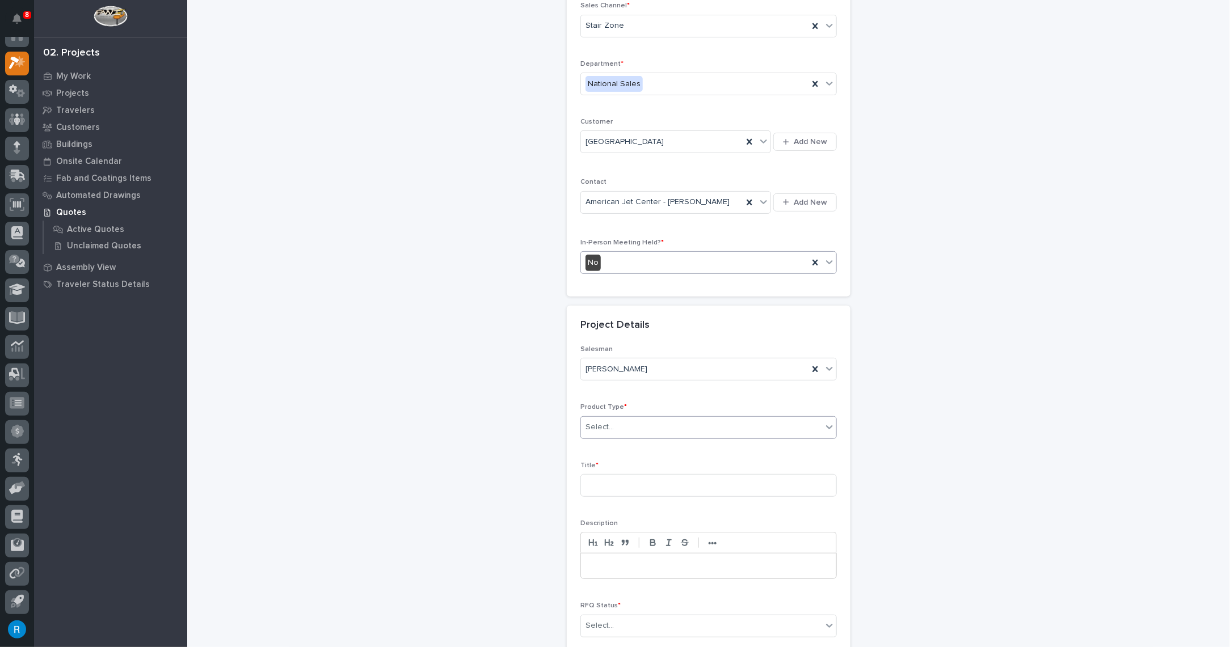
click at [601, 427] on div "Select..." at bounding box center [599, 427] width 28 height 12
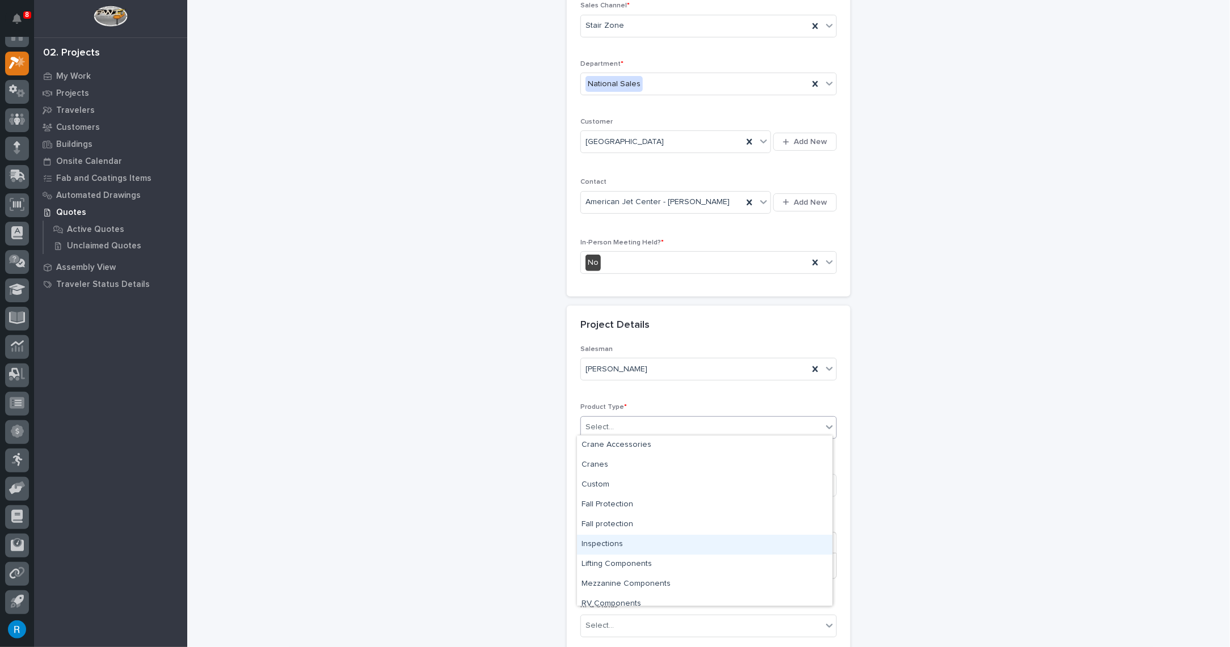
scroll to position [28, 0]
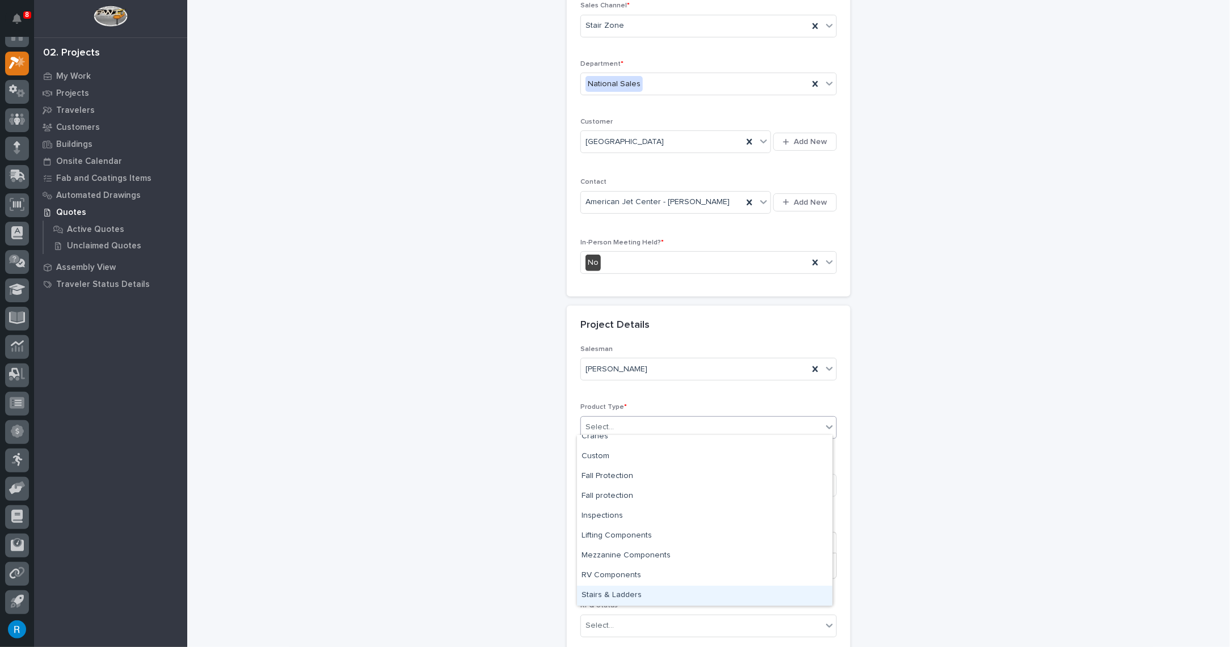
click at [606, 593] on div "Stairs & Ladders" at bounding box center [704, 596] width 255 height 20
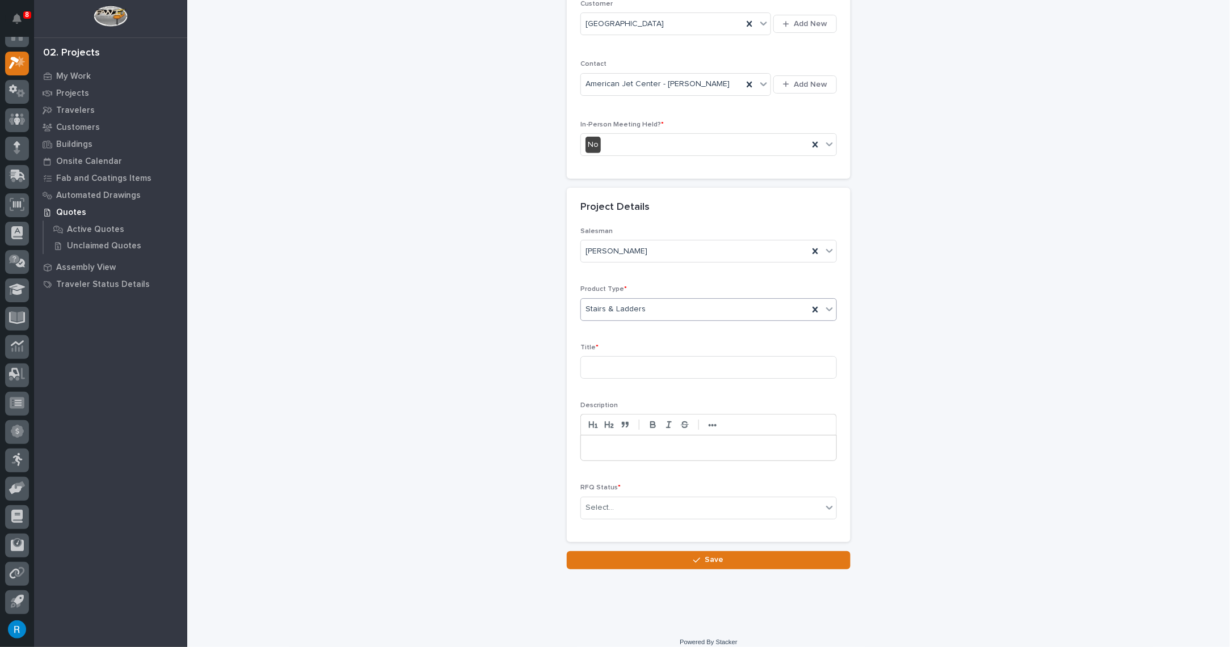
scroll to position [226, 0]
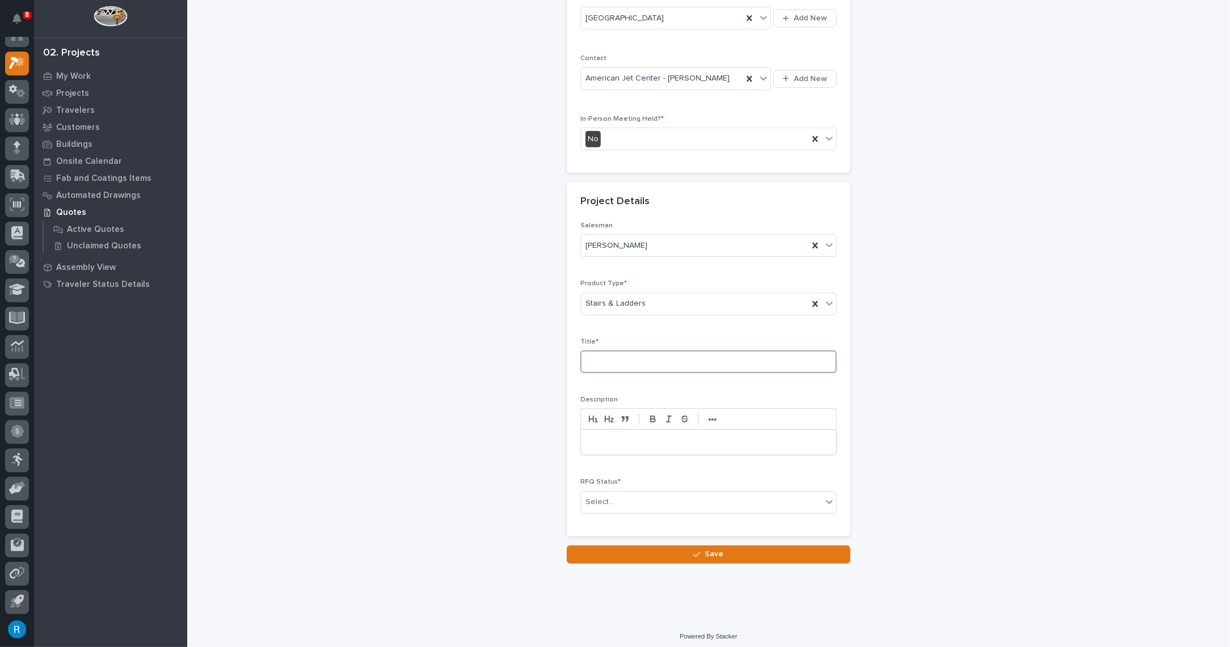
click at [585, 358] on input at bounding box center [708, 362] width 256 height 23
click at [589, 355] on input at bounding box center [708, 362] width 256 height 23
type input "Straight Stair"
click at [593, 438] on p at bounding box center [708, 442] width 238 height 11
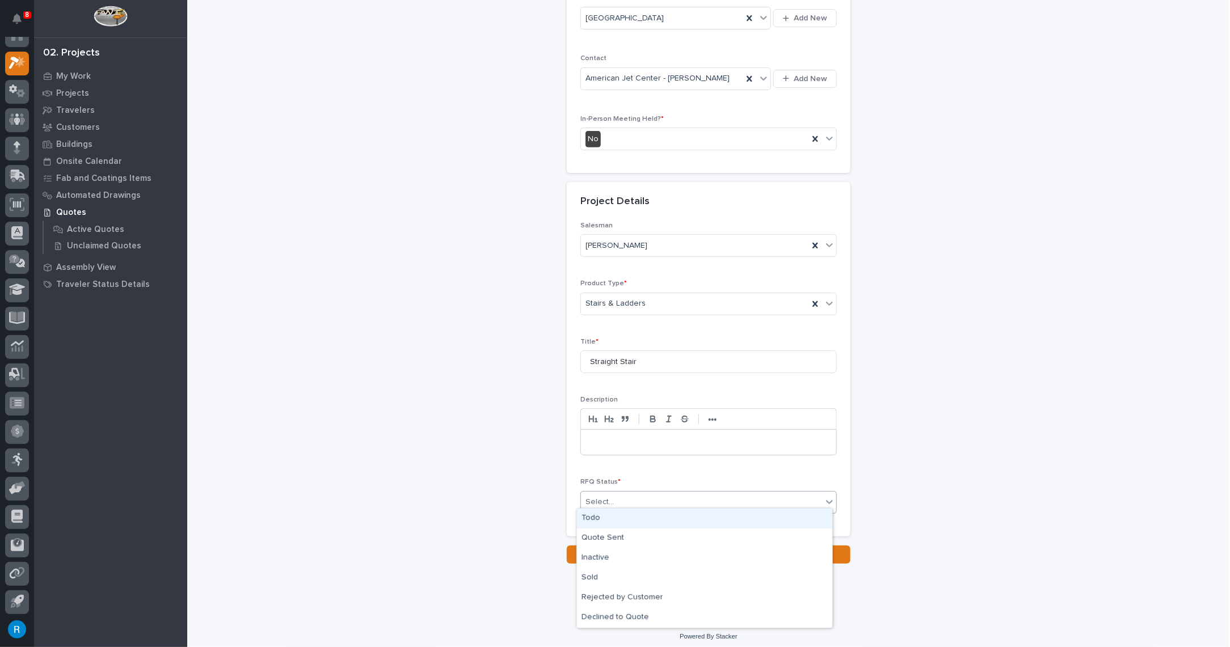
click at [808, 499] on div "Select..." at bounding box center [701, 502] width 241 height 19
click at [589, 538] on div "Quote Sent" at bounding box center [704, 539] width 255 height 20
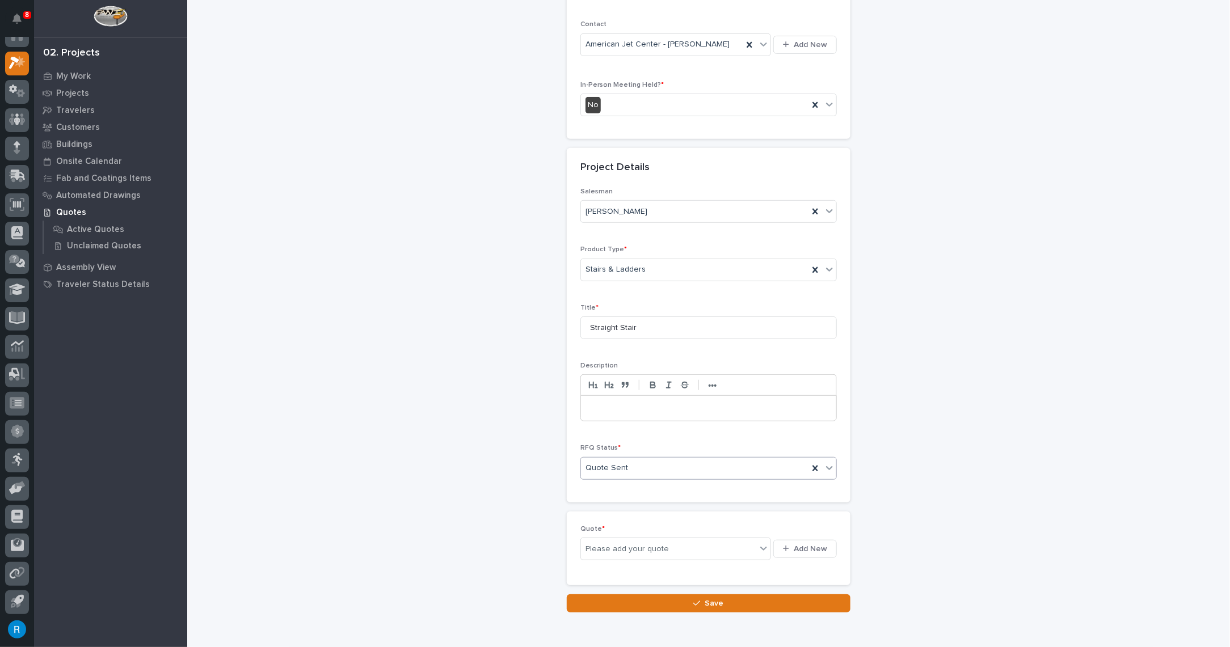
scroll to position [268, 0]
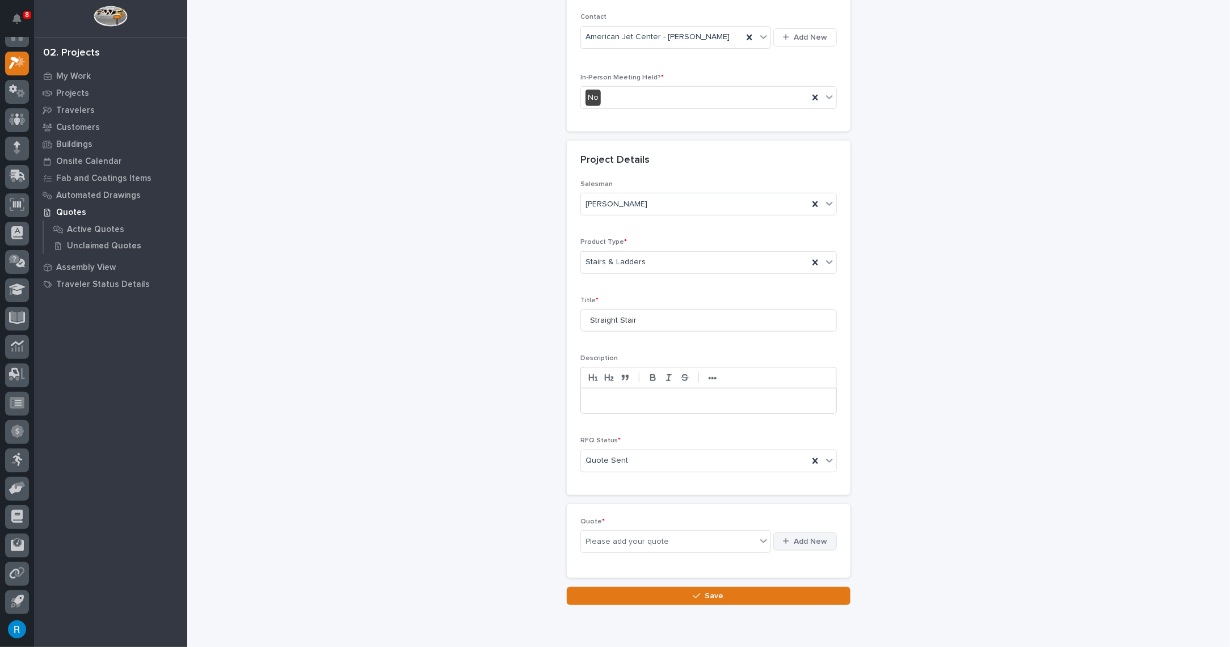
click at [810, 537] on span "Add New" at bounding box center [810, 542] width 33 height 10
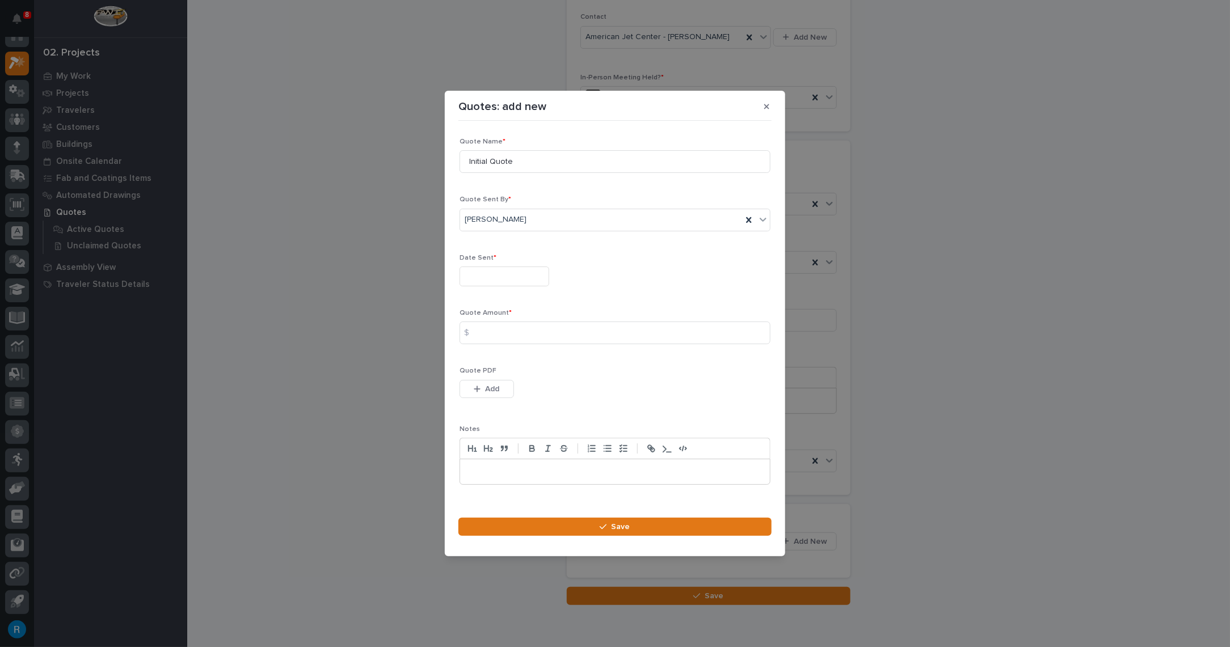
click at [504, 276] on input "text" at bounding box center [504, 277] width 90 height 20
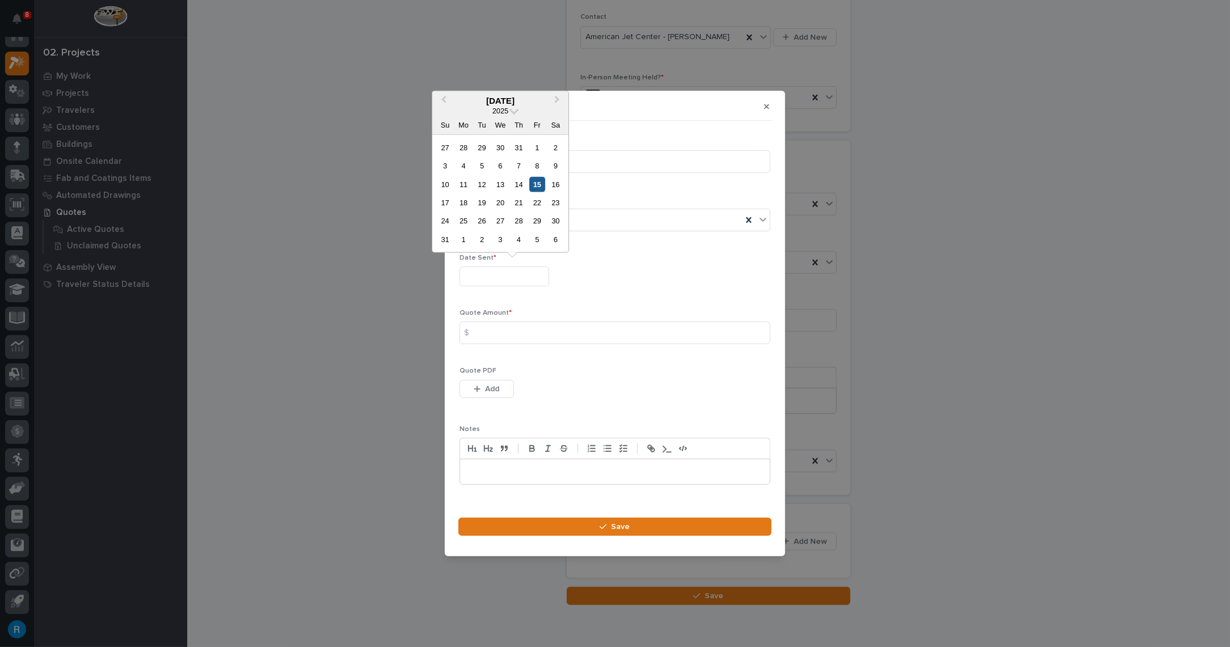
click at [535, 184] on div "15" at bounding box center [536, 183] width 15 height 15
type input "**********"
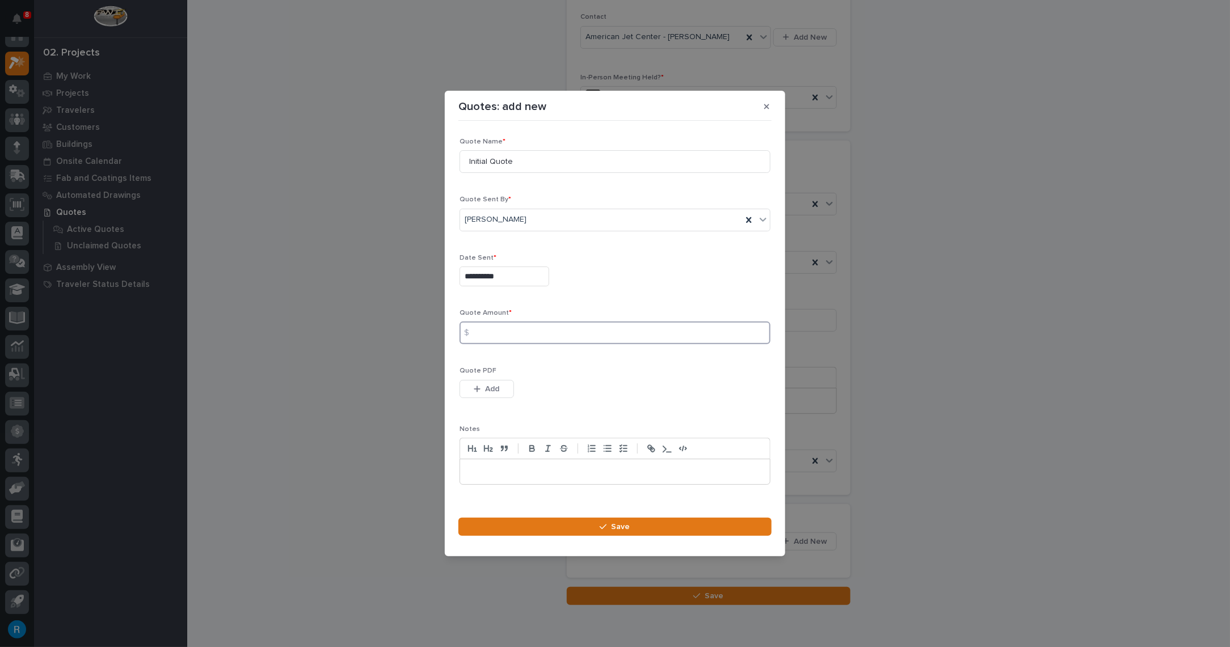
click at [485, 332] on input at bounding box center [614, 333] width 311 height 23
click at [487, 330] on input at bounding box center [614, 333] width 311 height 23
type input "7113.00"
click at [495, 386] on span "Add" at bounding box center [493, 389] width 14 height 10
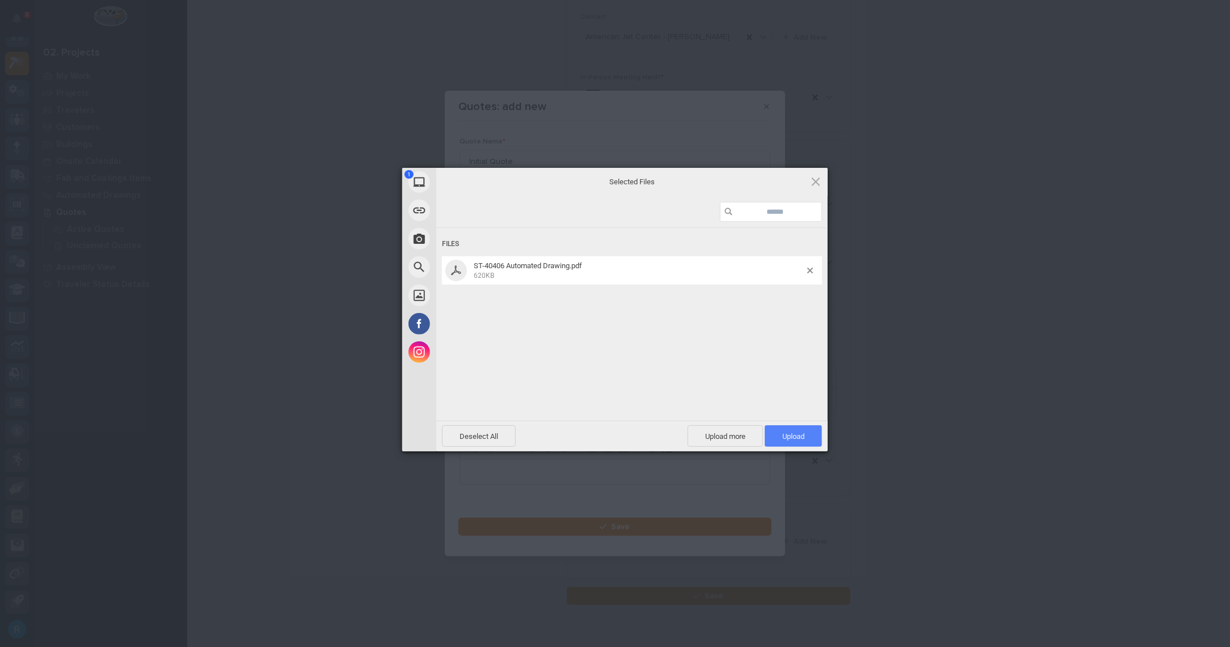
click at [788, 434] on span "Upload 1" at bounding box center [793, 436] width 22 height 9
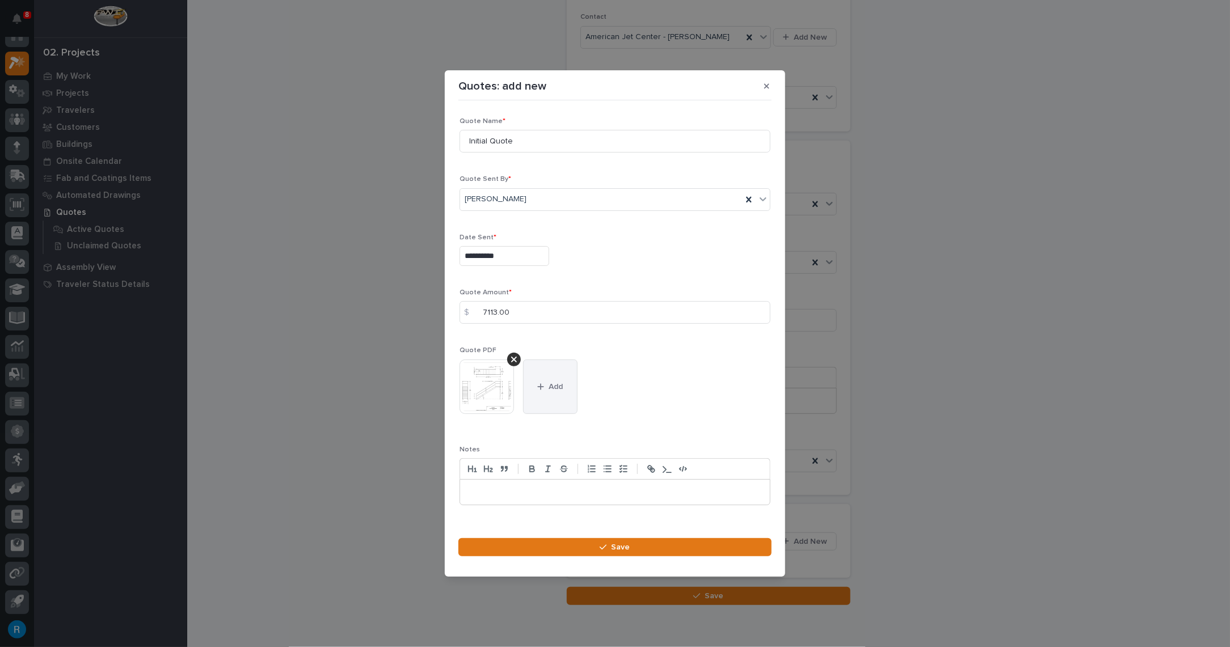
click at [559, 389] on span "Add" at bounding box center [556, 387] width 14 height 10
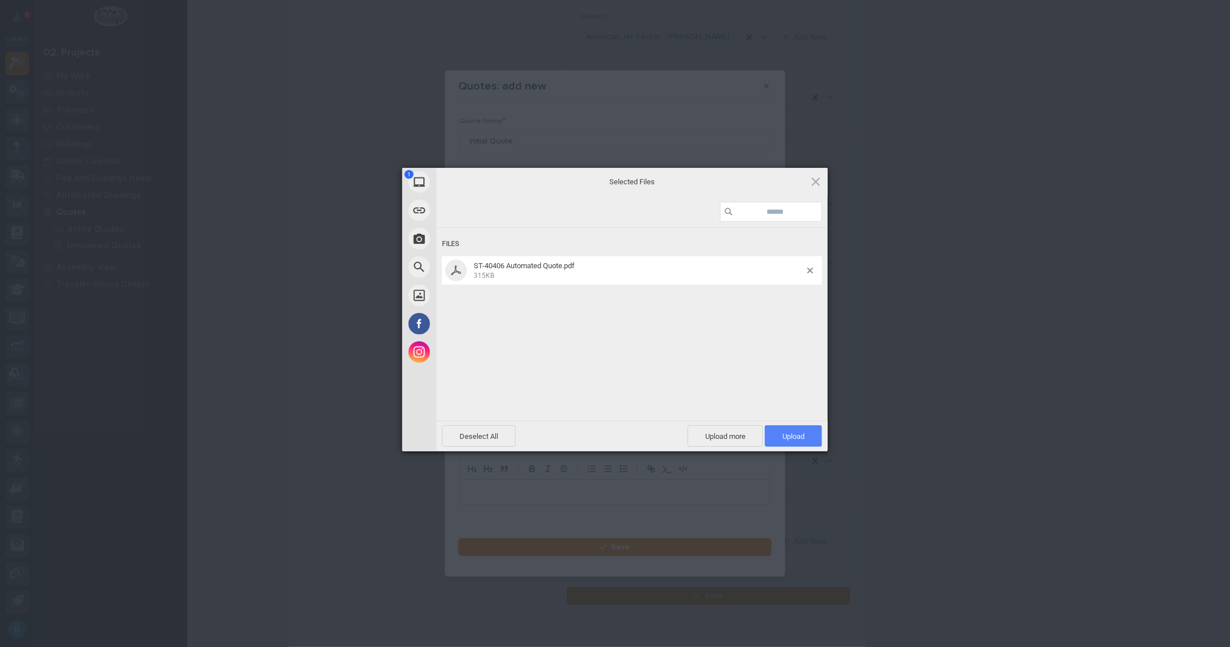
click at [798, 434] on span "Upload 1" at bounding box center [793, 436] width 22 height 9
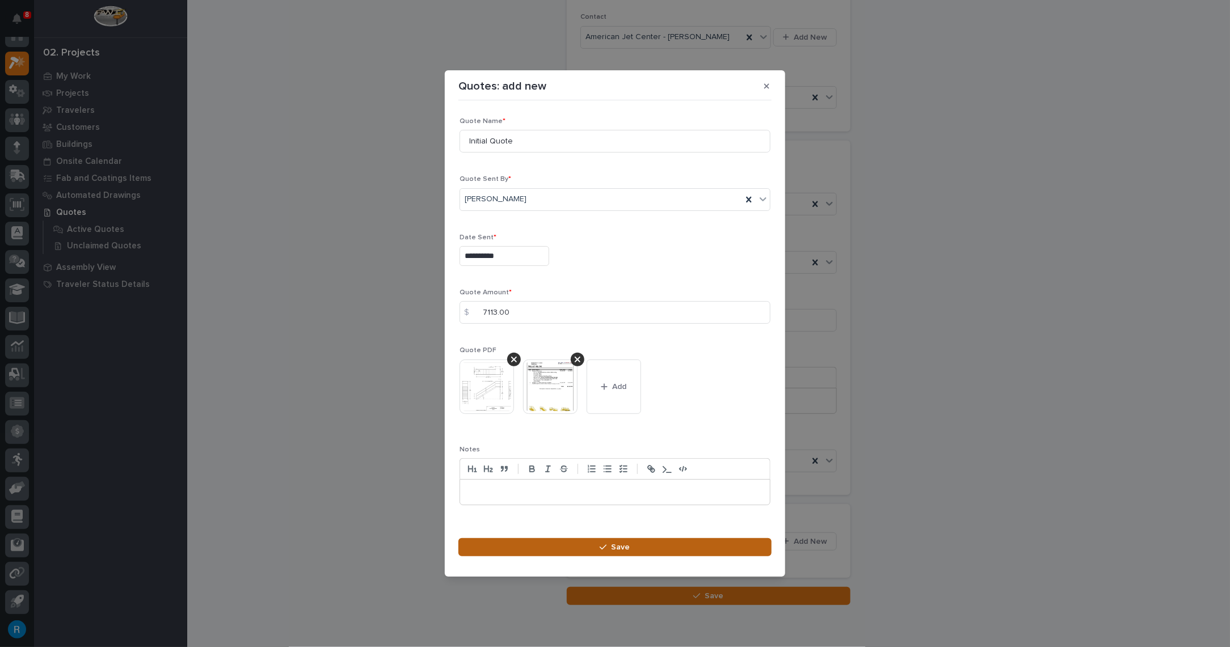
click at [619, 545] on span "Save" at bounding box center [620, 547] width 19 height 10
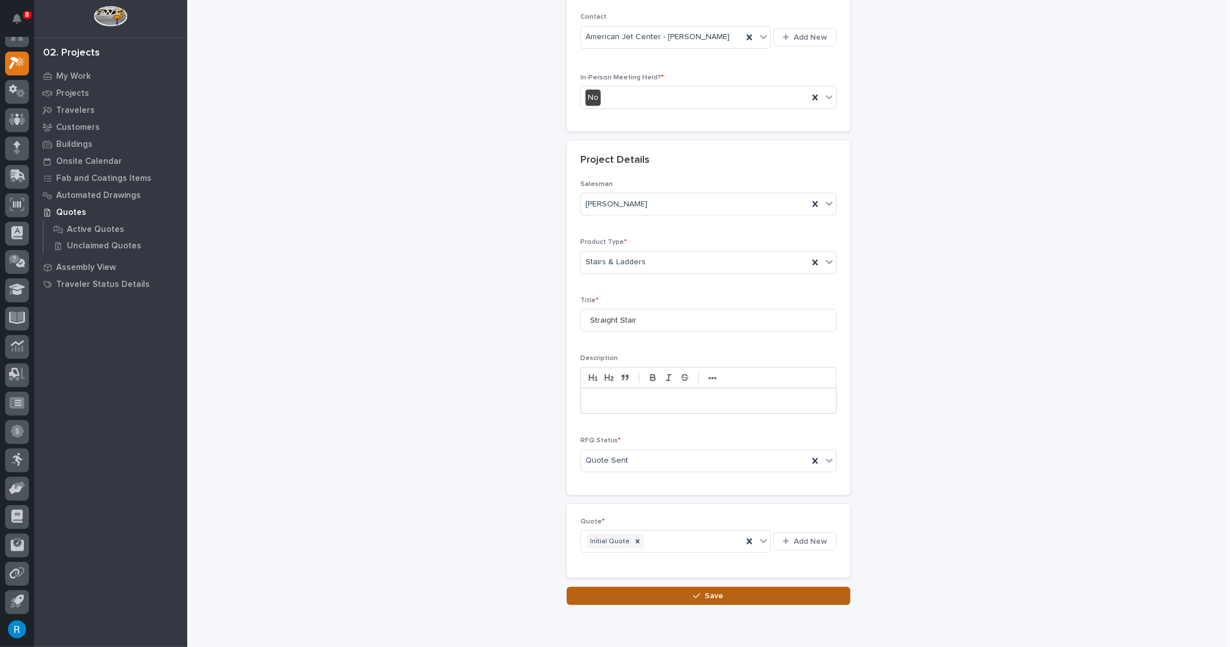
click at [718, 593] on span "Save" at bounding box center [714, 596] width 19 height 10
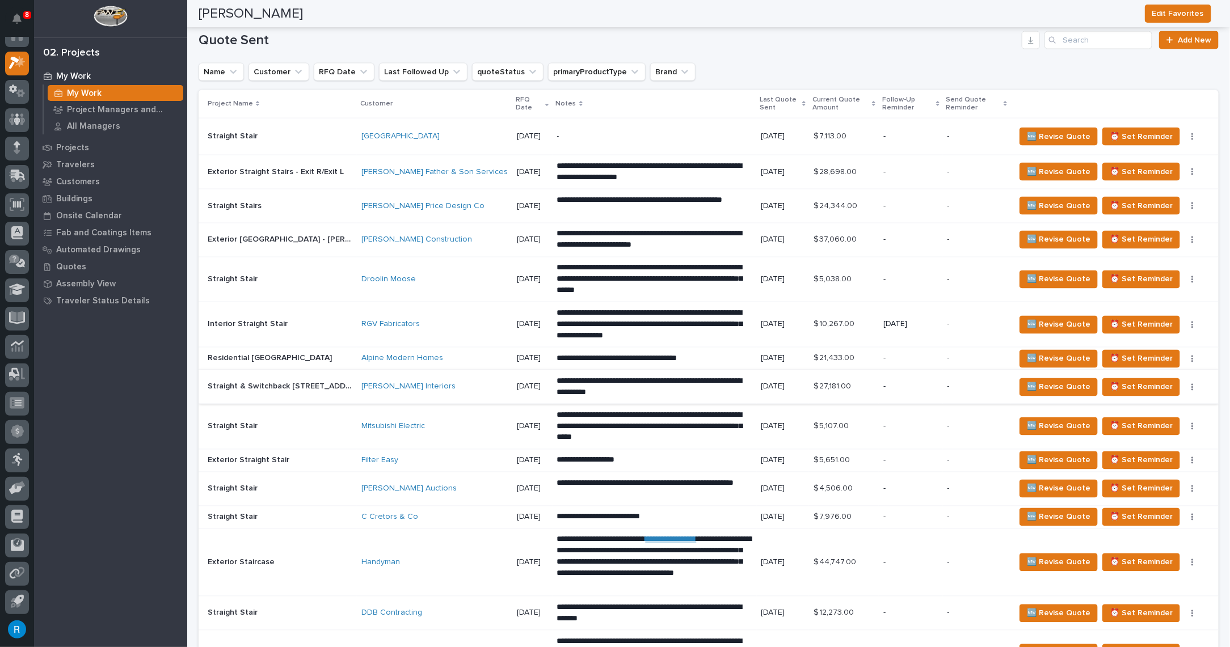
scroll to position [1031, 0]
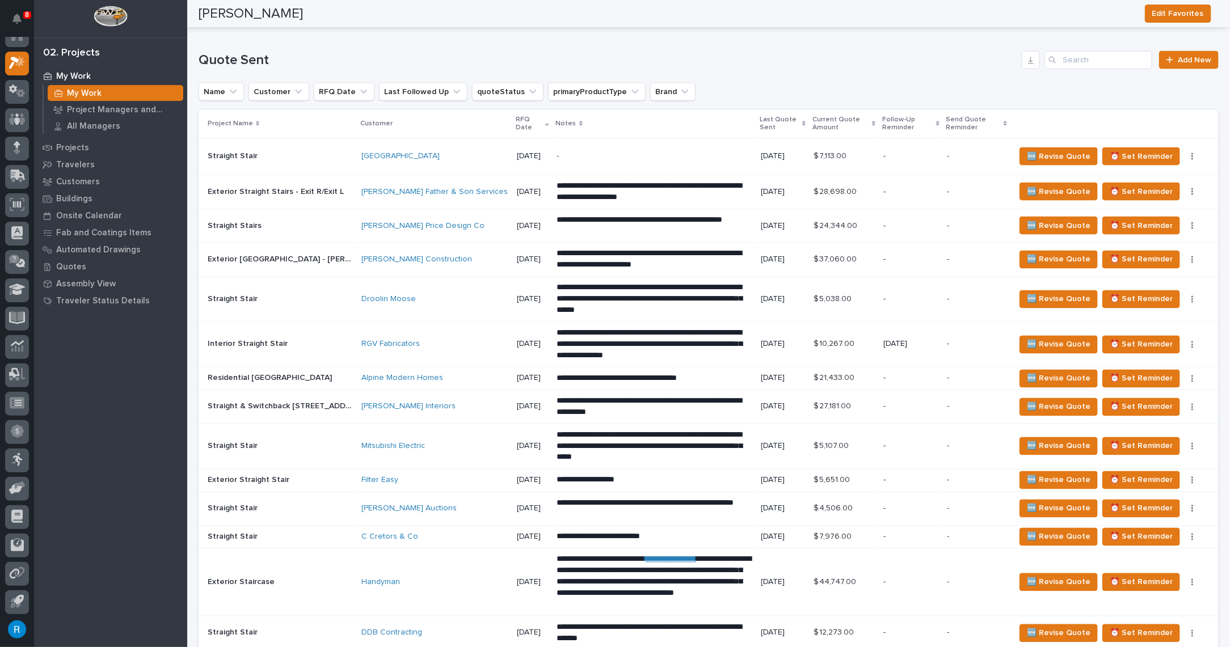
click at [592, 160] on div "-" at bounding box center [654, 157] width 195 height 26
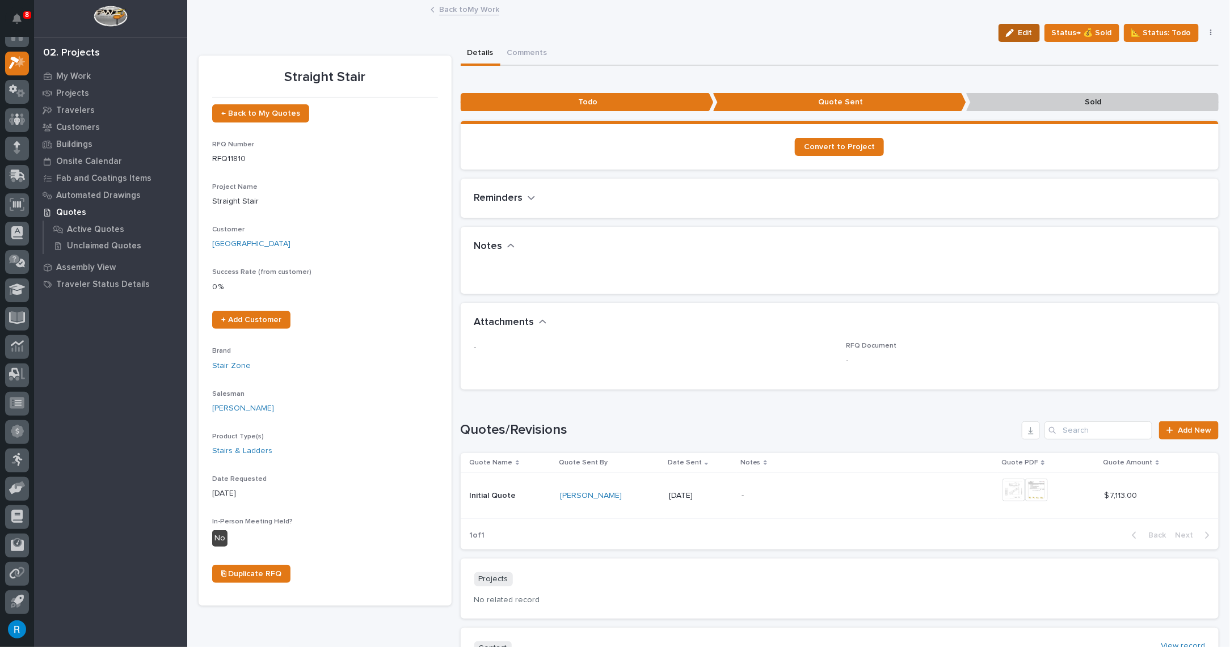
click at [1025, 37] on button "Edit" at bounding box center [1018, 33] width 41 height 18
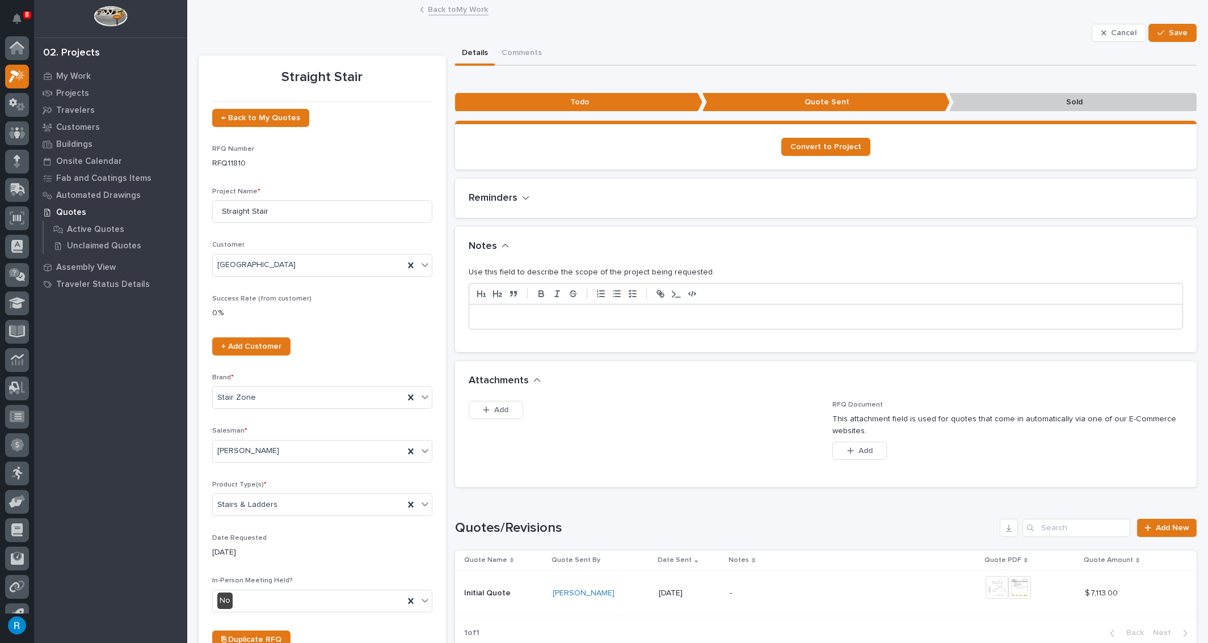
click at [483, 316] on p at bounding box center [826, 316] width 696 height 11
click at [489, 314] on p at bounding box center [826, 316] width 696 height 11
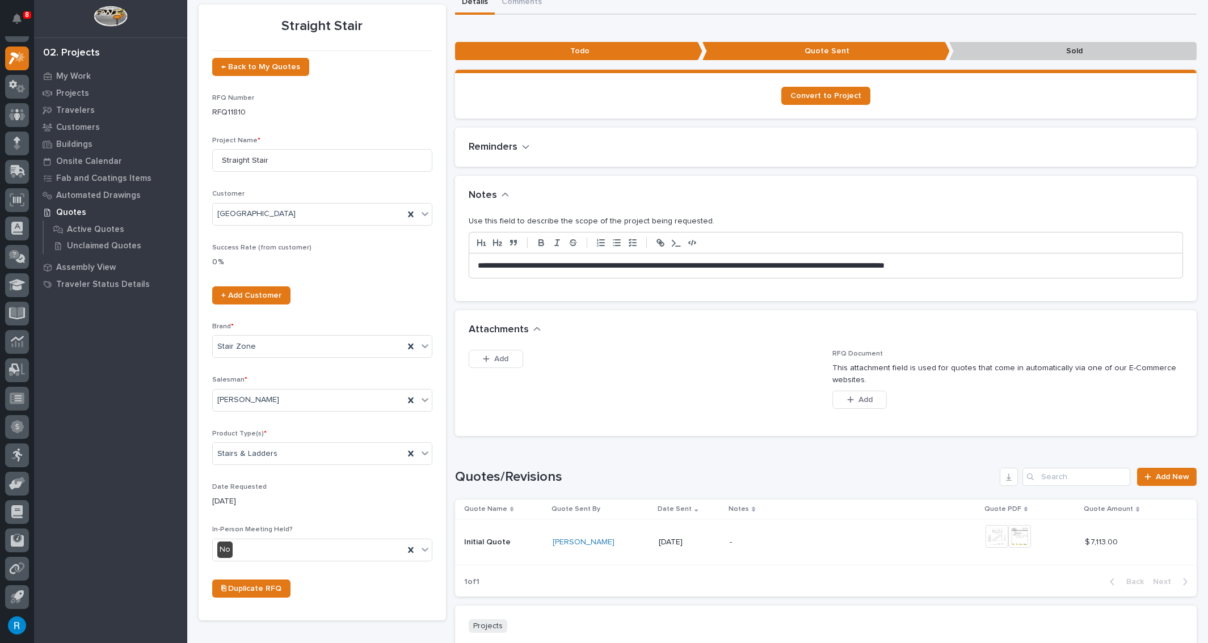
scroll to position [108, 0]
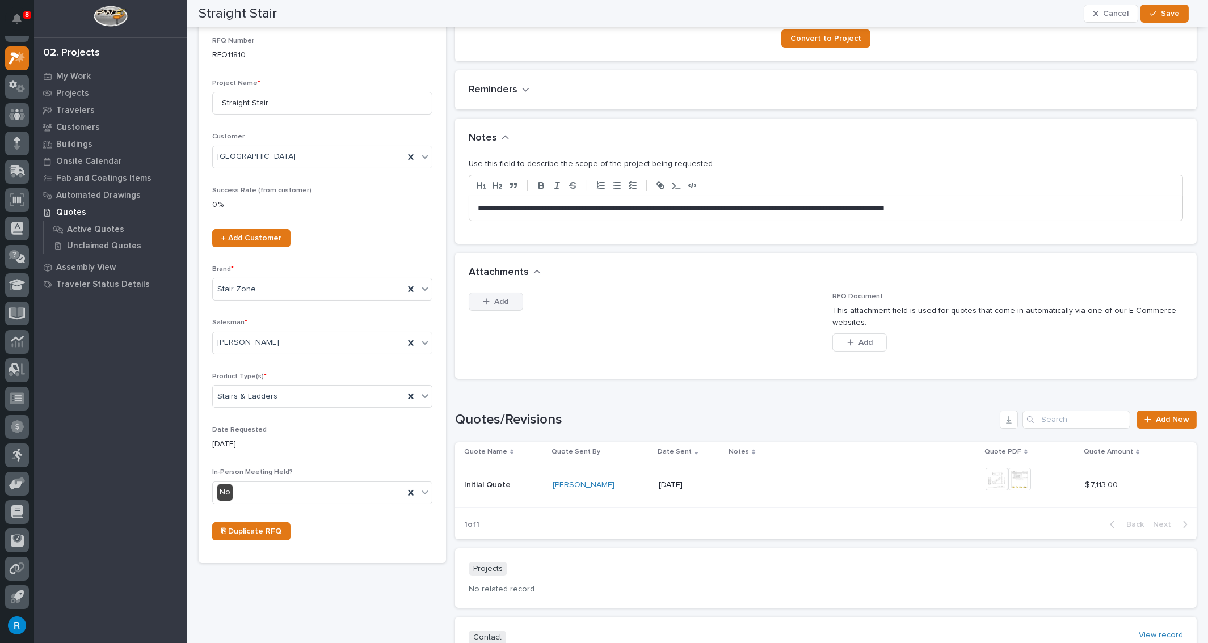
click at [496, 299] on span "Add" at bounding box center [501, 302] width 14 height 10
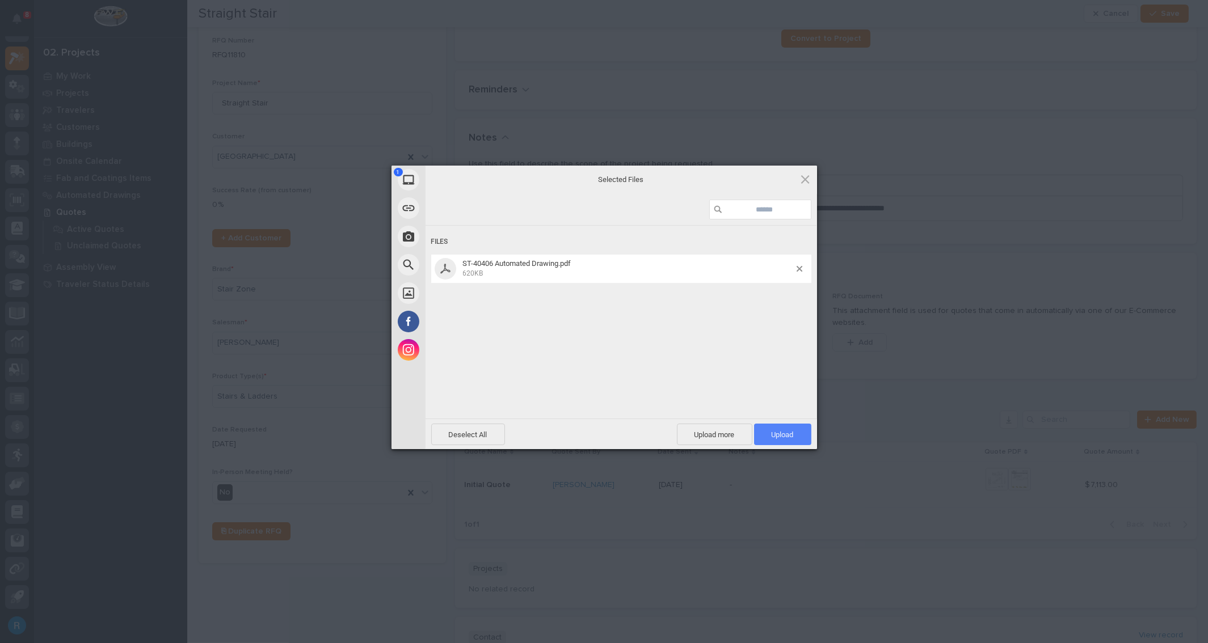
click at [783, 434] on span "Upload 1" at bounding box center [782, 435] width 22 height 9
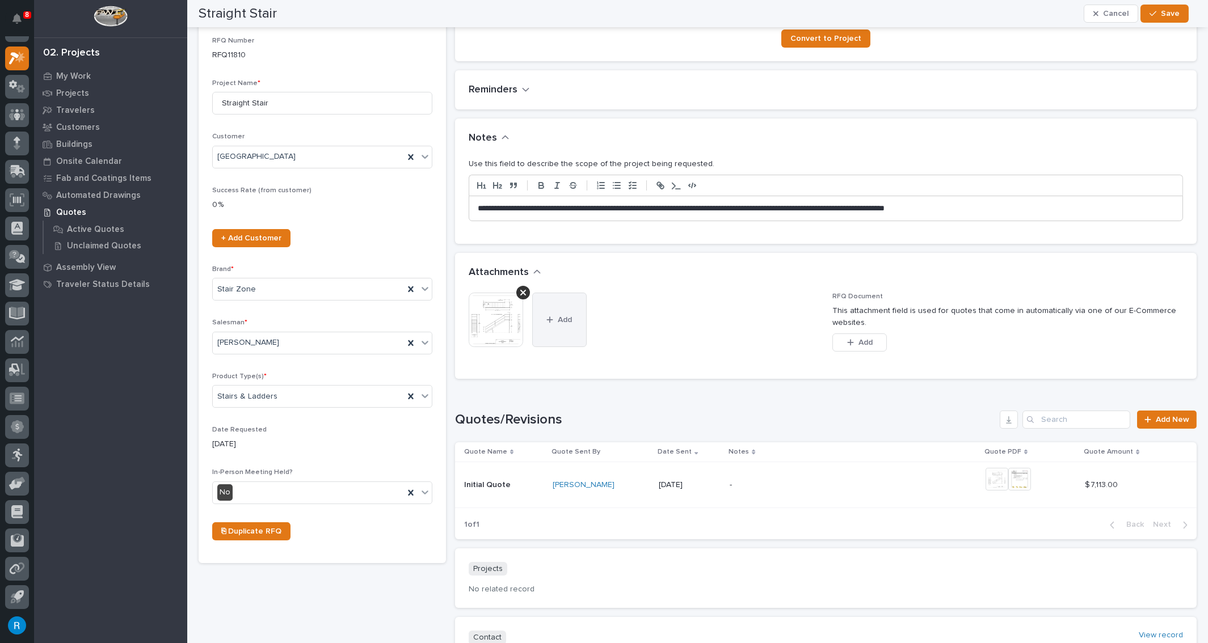
click at [558, 320] on span "Add" at bounding box center [565, 320] width 14 height 10
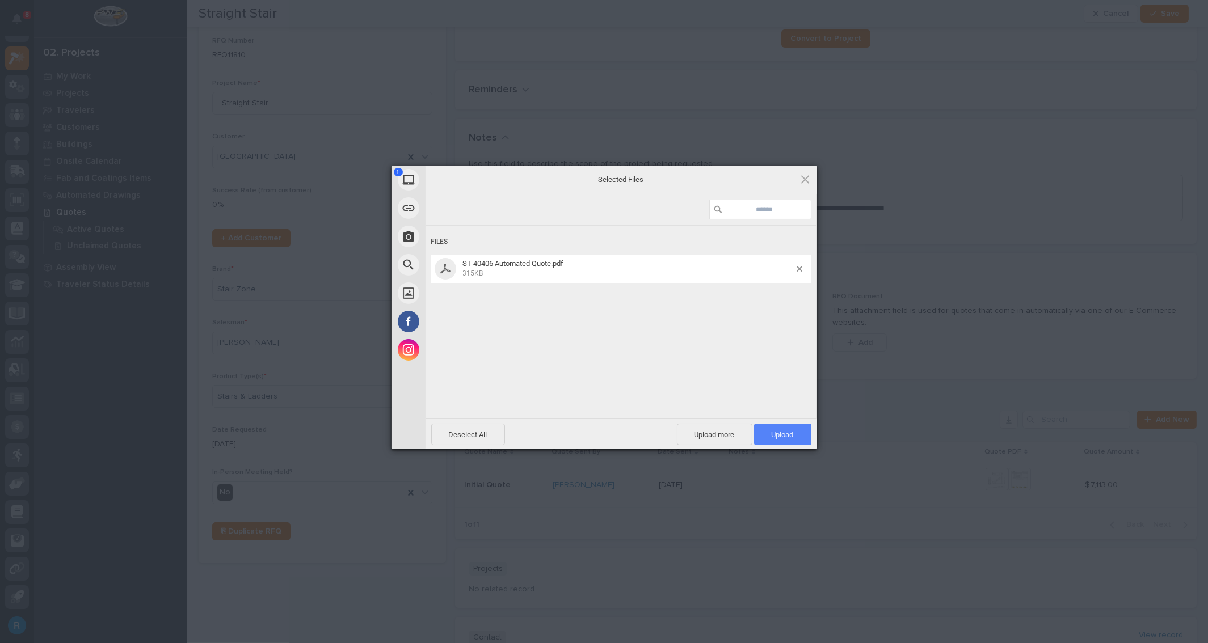
click at [771, 431] on span "Upload 1" at bounding box center [782, 435] width 22 height 9
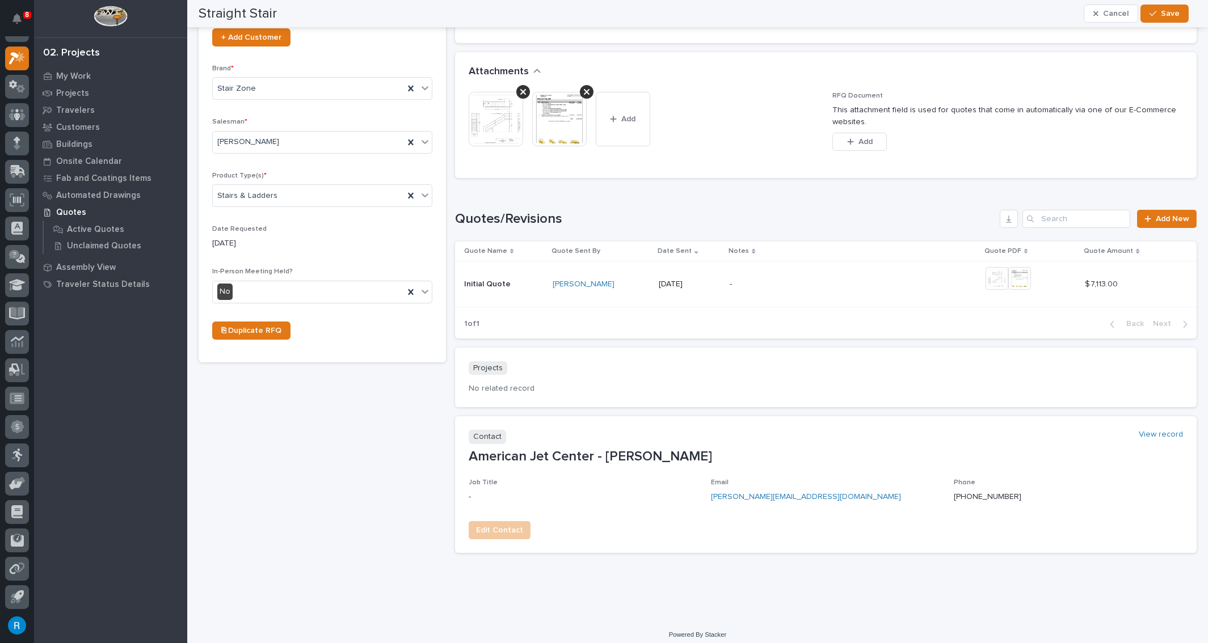
scroll to position [0, 0]
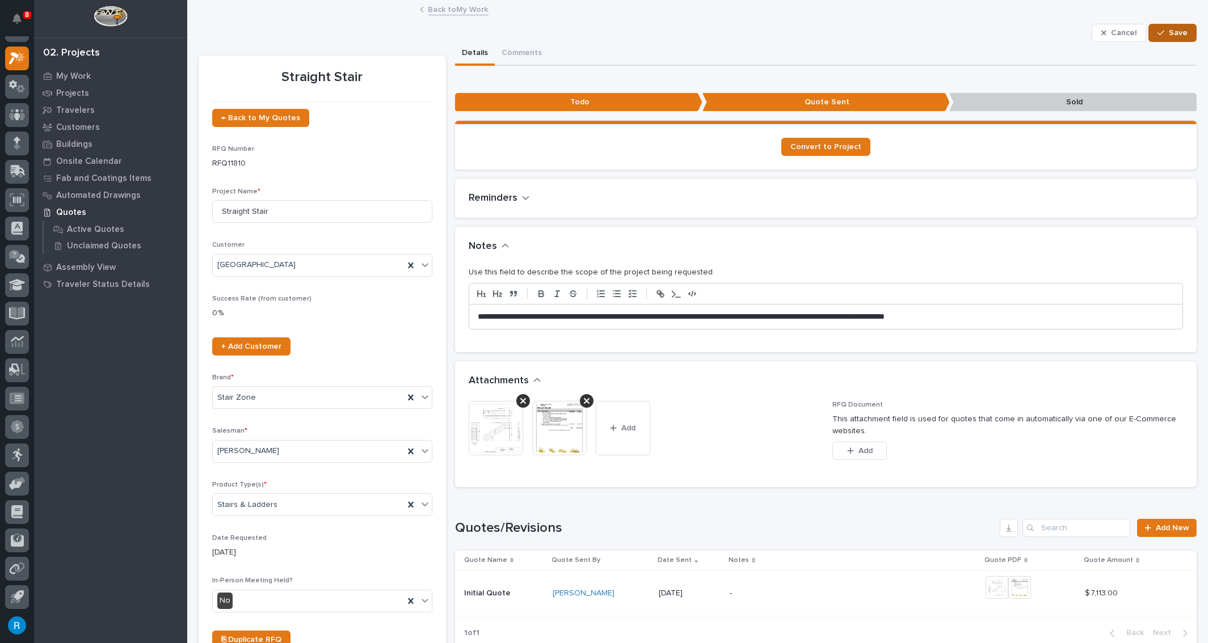
click at [1174, 35] on span "Save" at bounding box center [1177, 33] width 19 height 10
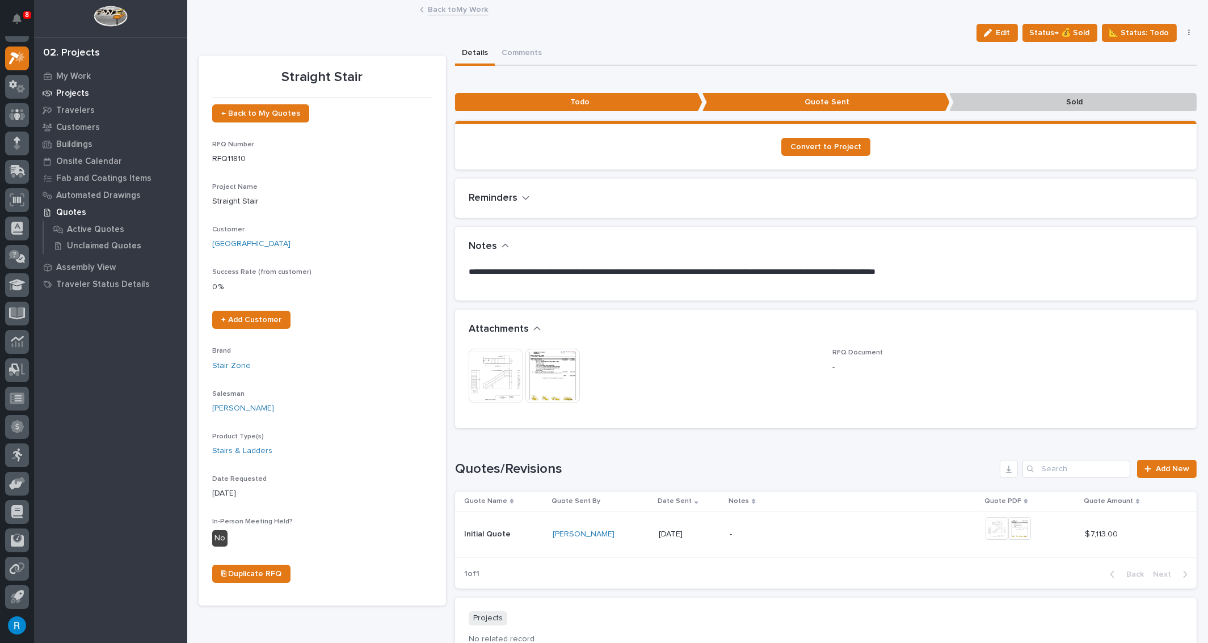
click at [74, 94] on p "Projects" at bounding box center [72, 93] width 33 height 10
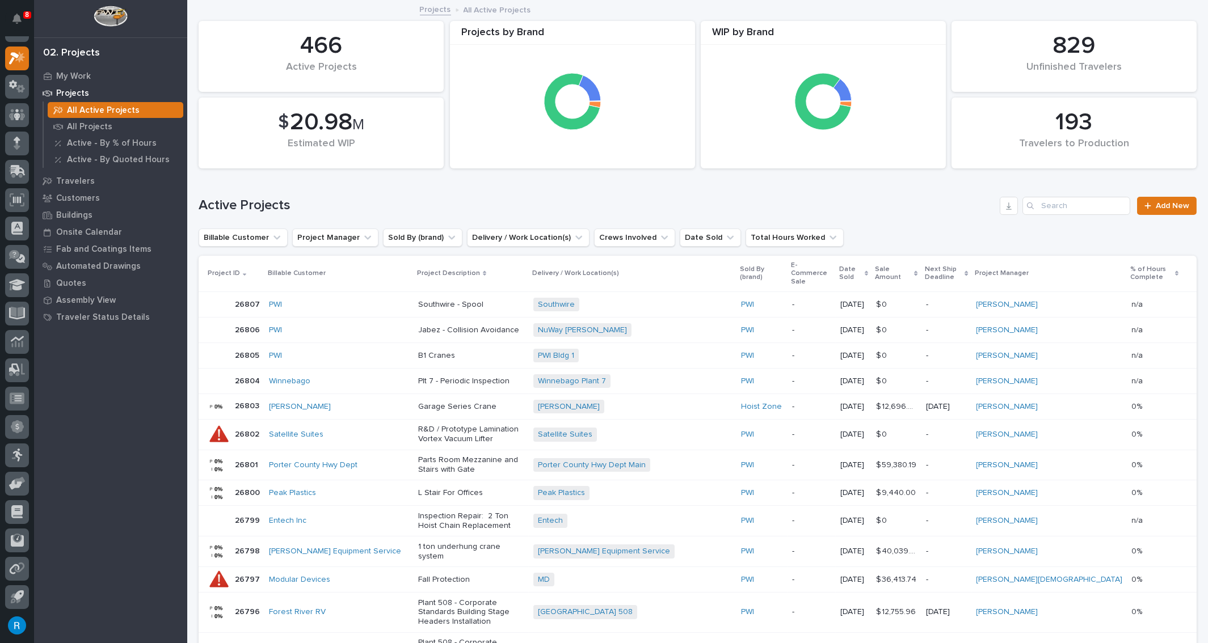
click at [74, 93] on p "Projects" at bounding box center [72, 93] width 33 height 10
click at [12, 62] on icon at bounding box center [17, 58] width 16 height 13
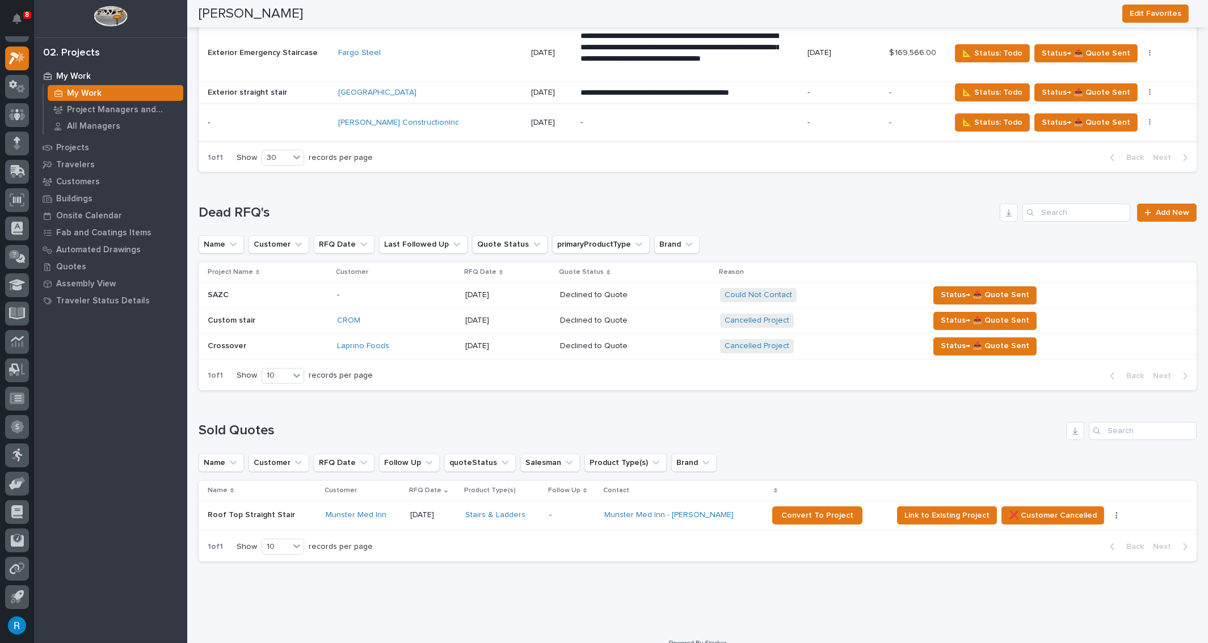
scroll to position [2227, 0]
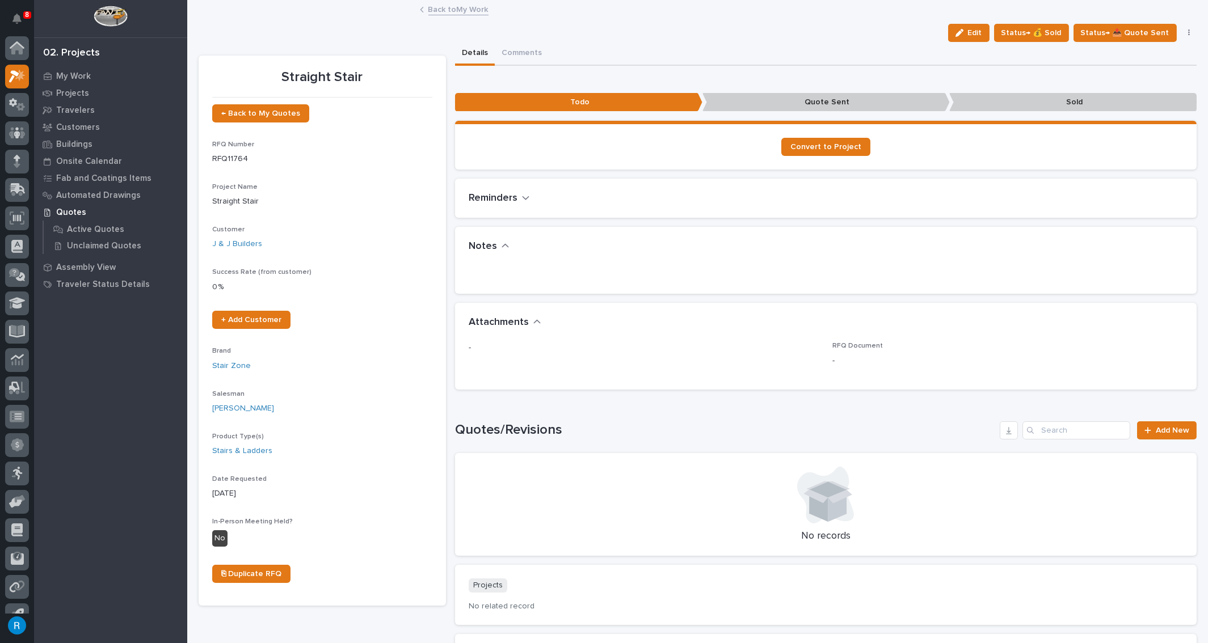
scroll to position [18, 0]
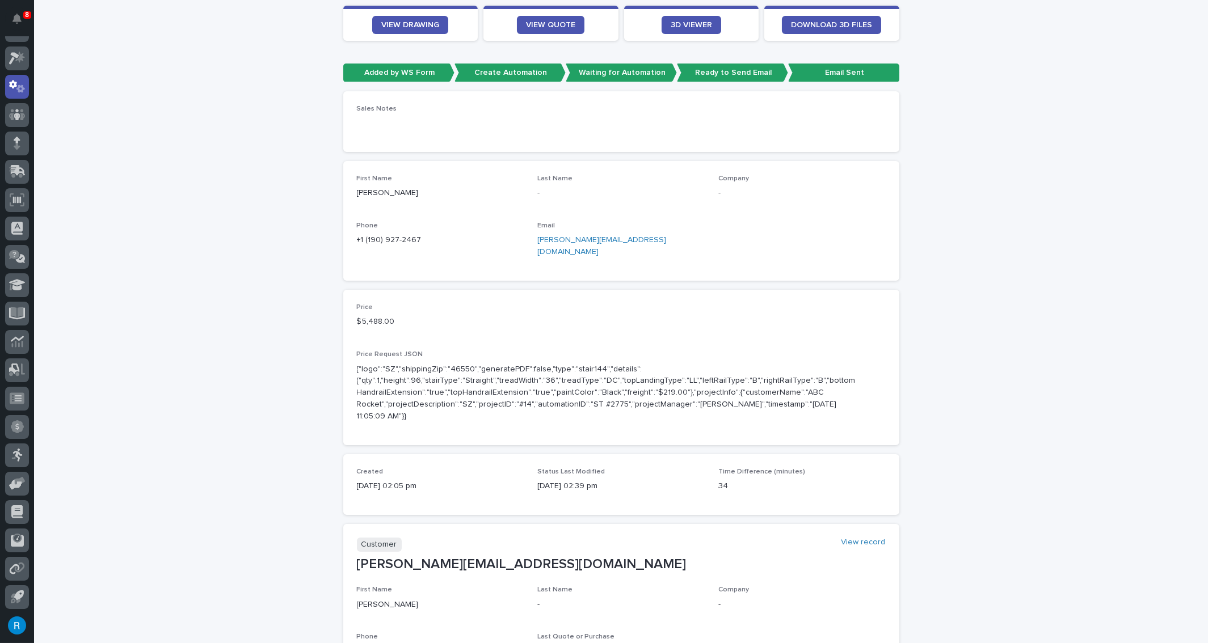
scroll to position [154, 0]
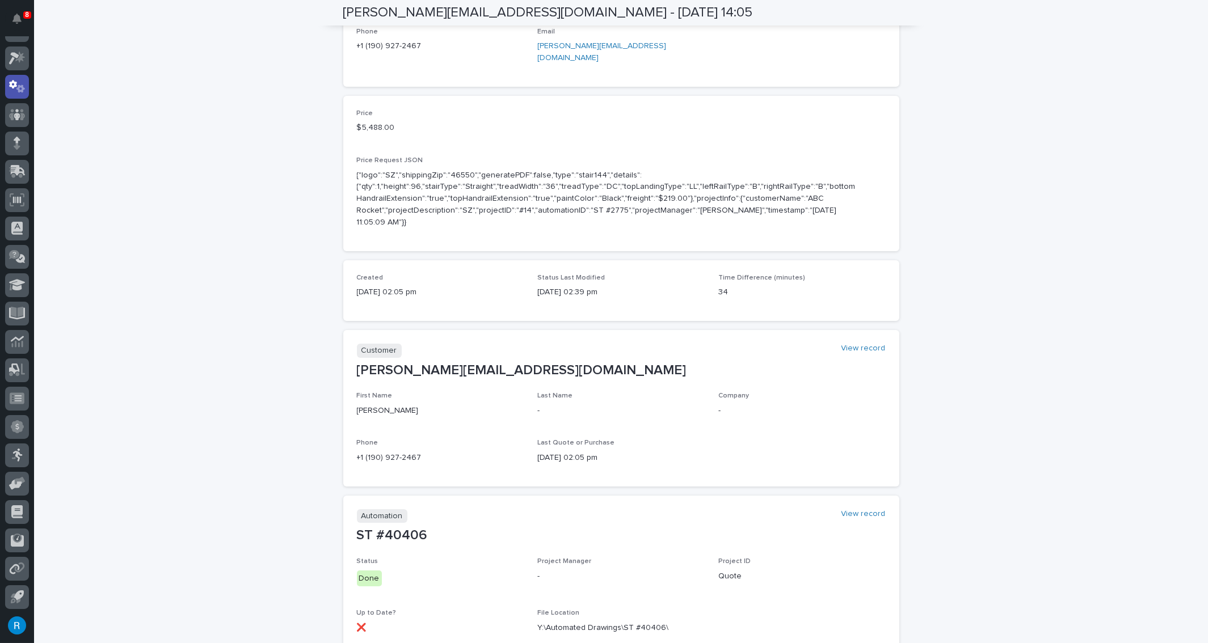
scroll to position [206, 0]
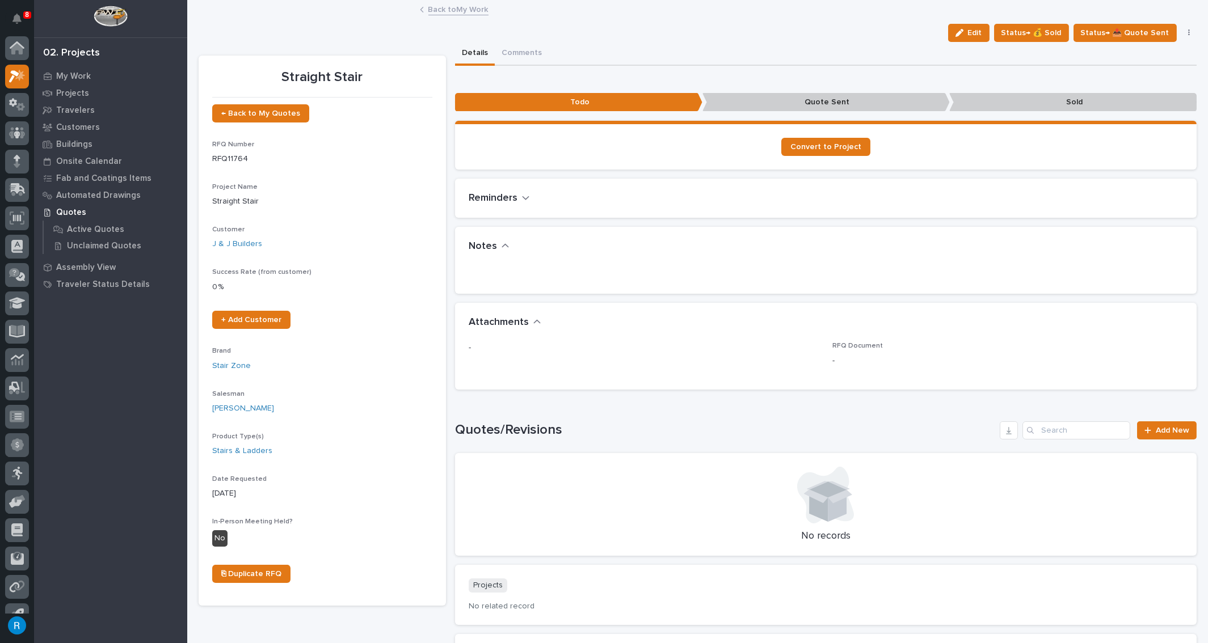
scroll to position [18, 0]
